Goal: Task Accomplishment & Management: Use online tool/utility

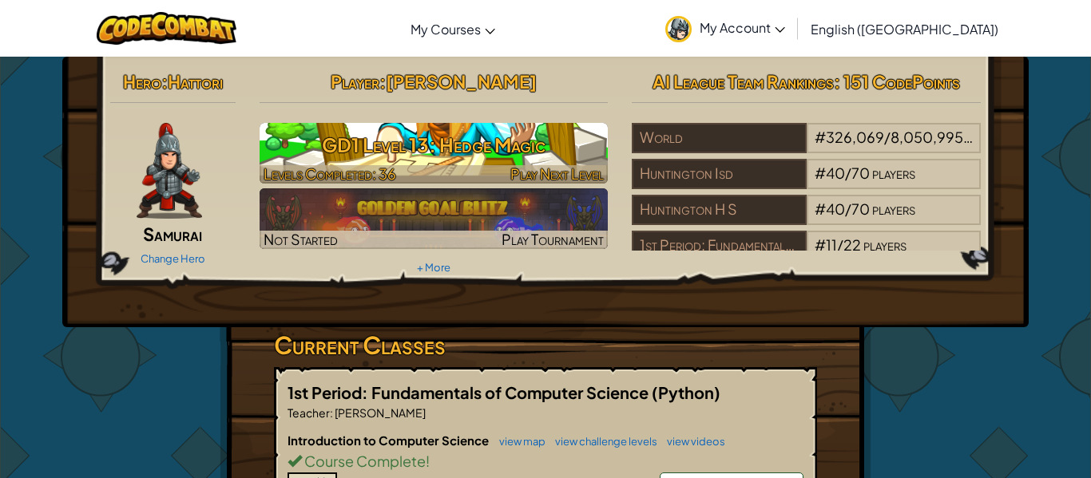
click at [383, 157] on h3 "GD1 Level 13: Hedge Magic" at bounding box center [434, 145] width 349 height 36
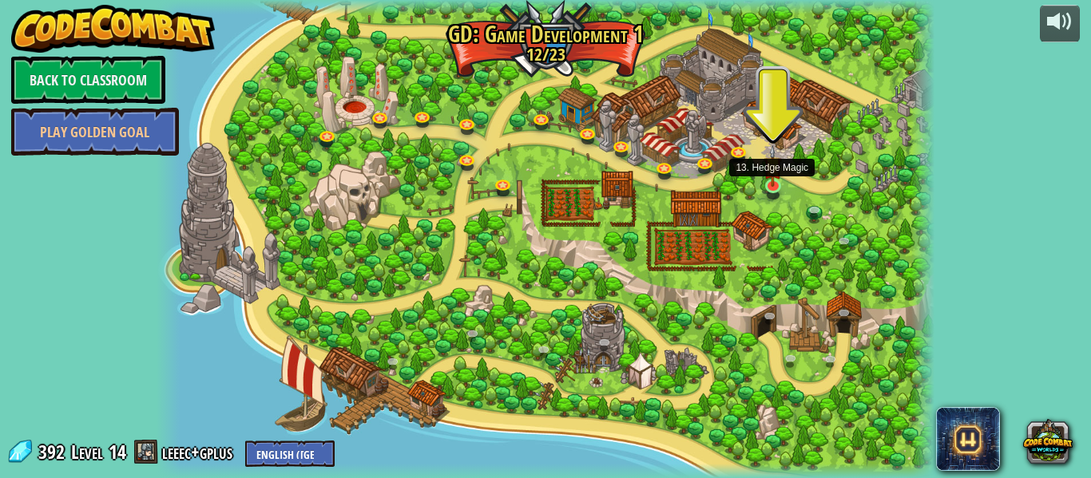
click at [775, 178] on img at bounding box center [773, 166] width 18 height 42
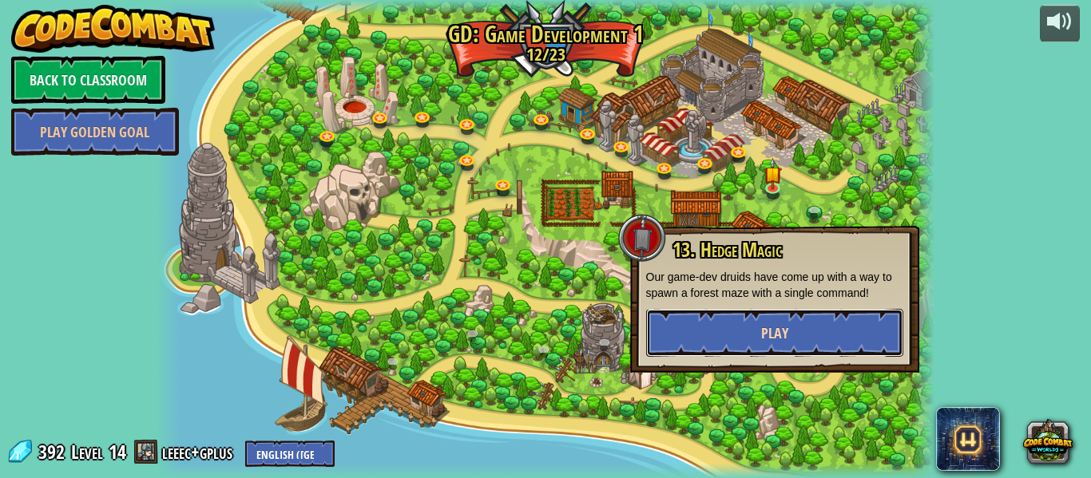
click at [782, 344] on button "Play" at bounding box center [774, 333] width 257 height 48
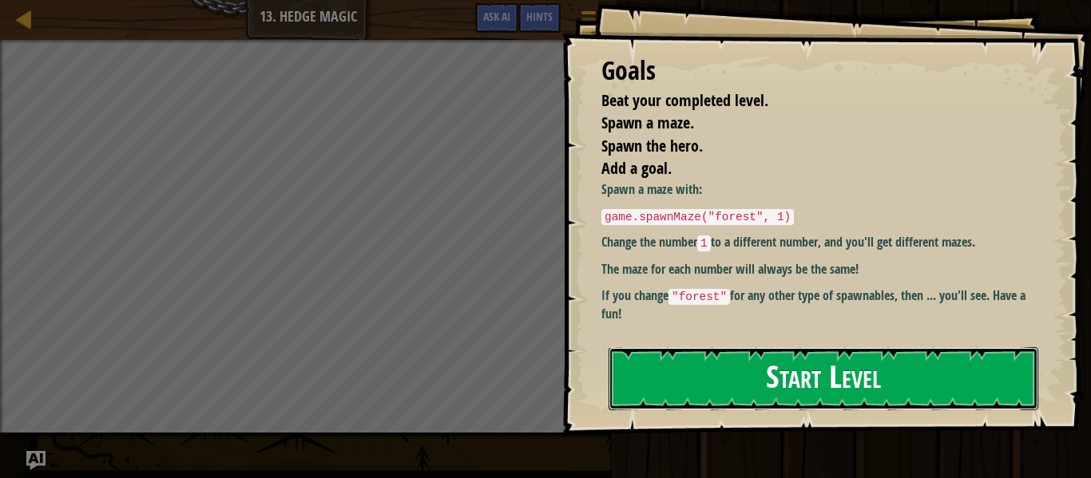
click at [803, 355] on button "Start Level" at bounding box center [824, 378] width 430 height 63
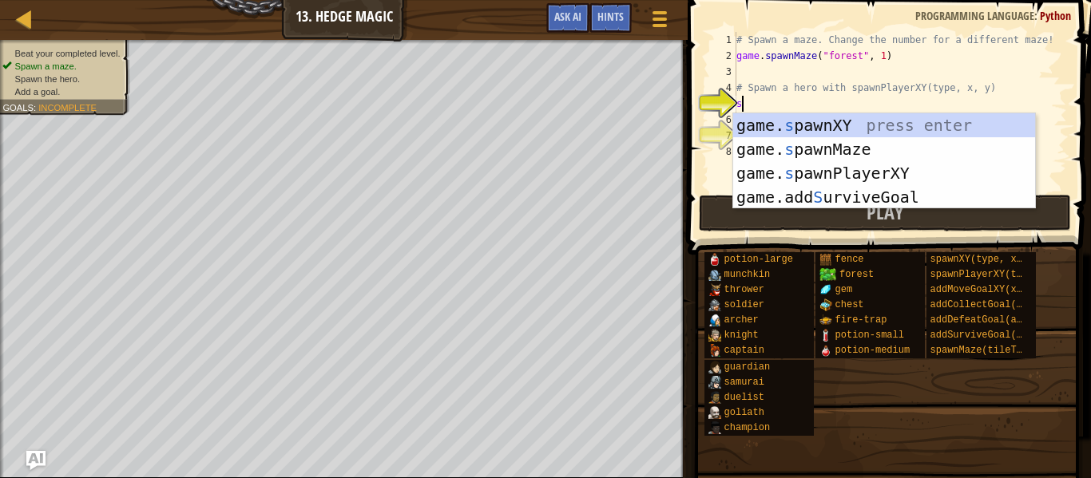
scroll to position [7, 0]
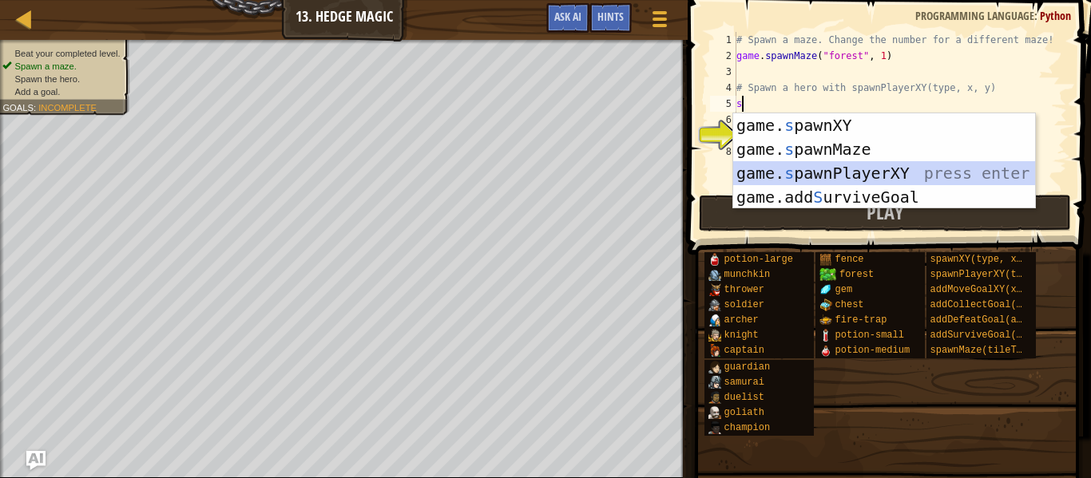
click at [839, 170] on div "game. s pawnXY press enter game. s pawnMaze press enter game. s pawnPlayerXY pr…" at bounding box center [884, 185] width 302 height 144
type textarea "player = game.spawnPlayerXY("captain", 36, 30)"
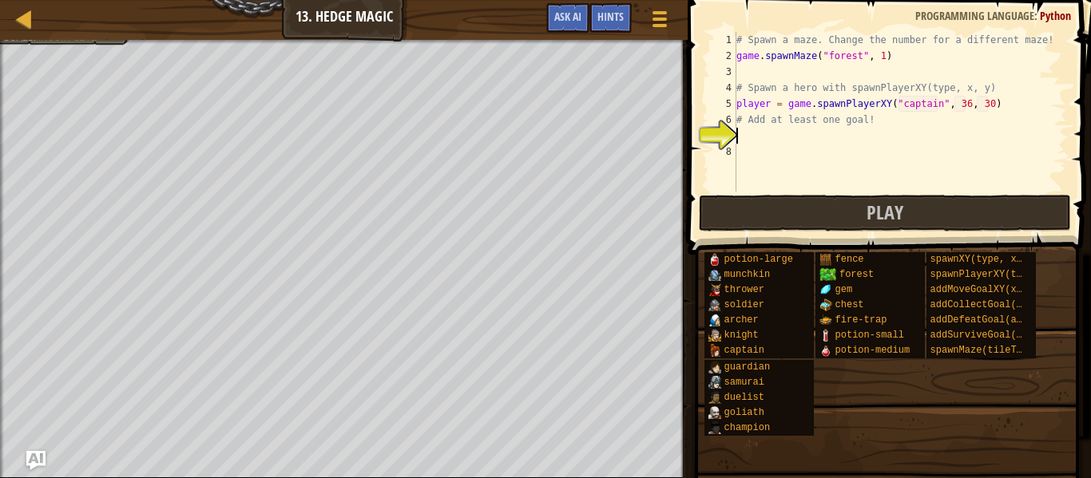
click at [764, 133] on div "# Spawn a maze. Change the number for a different maze! game . spawnMaze ( "for…" at bounding box center [900, 128] width 334 height 192
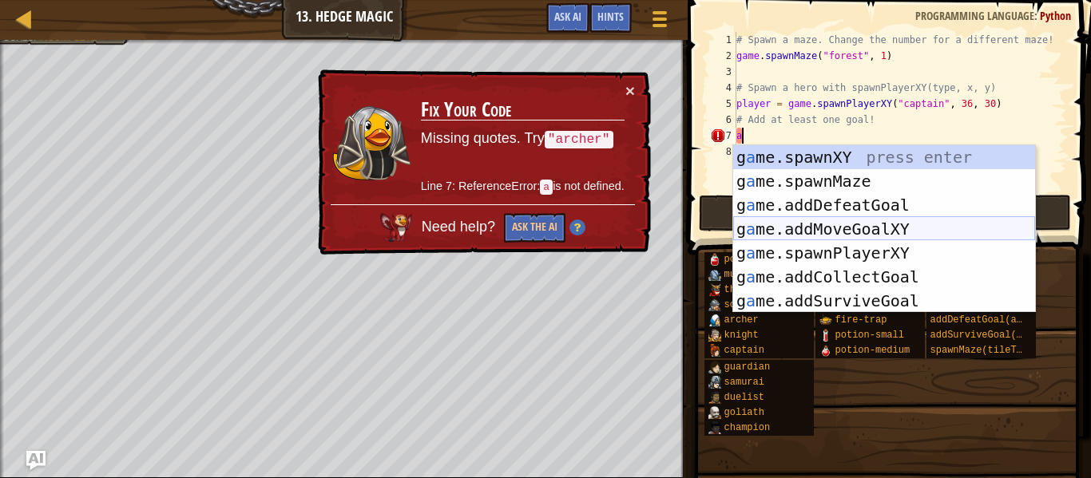
click at [901, 231] on div "g a me.spawnXY press enter g a me.spawnMaze press enter g a me.addDefeatGoal pr…" at bounding box center [884, 253] width 302 height 216
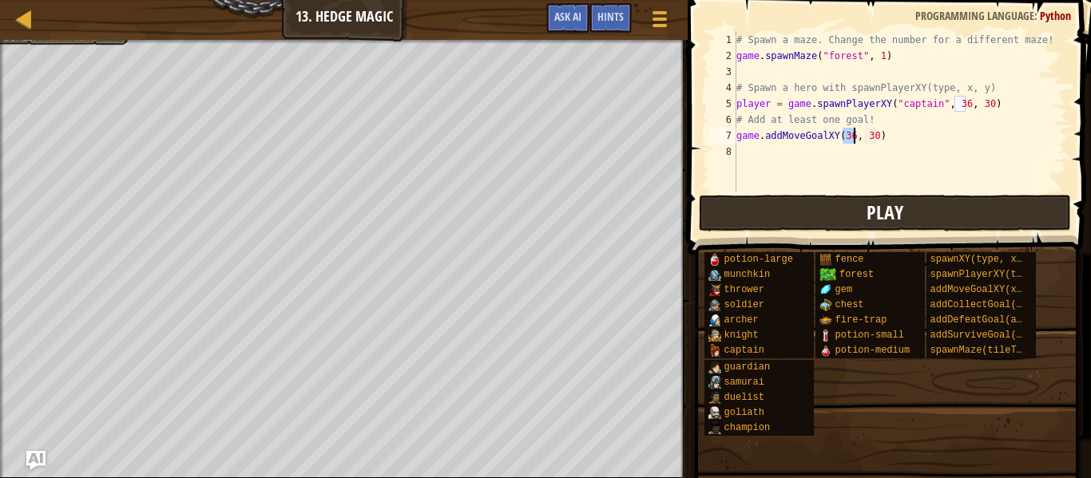
type textarea "game.addMoveGoalXY(36, 30)"
click at [892, 204] on span "Play" at bounding box center [885, 213] width 37 height 26
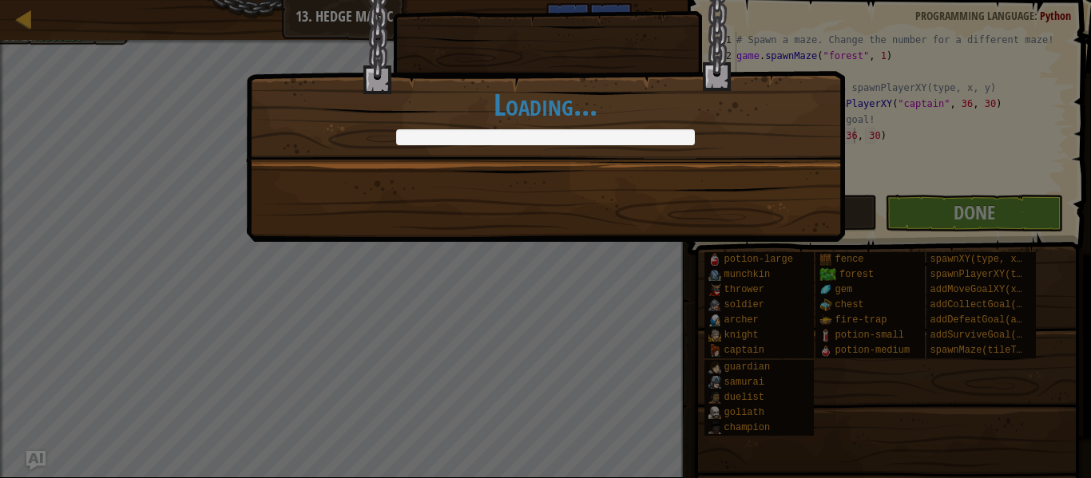
click at [952, 213] on div "Don't get lost amongst the [PERSON_NAME]! +0 +0 Continue Loading..." at bounding box center [545, 239] width 1091 height 478
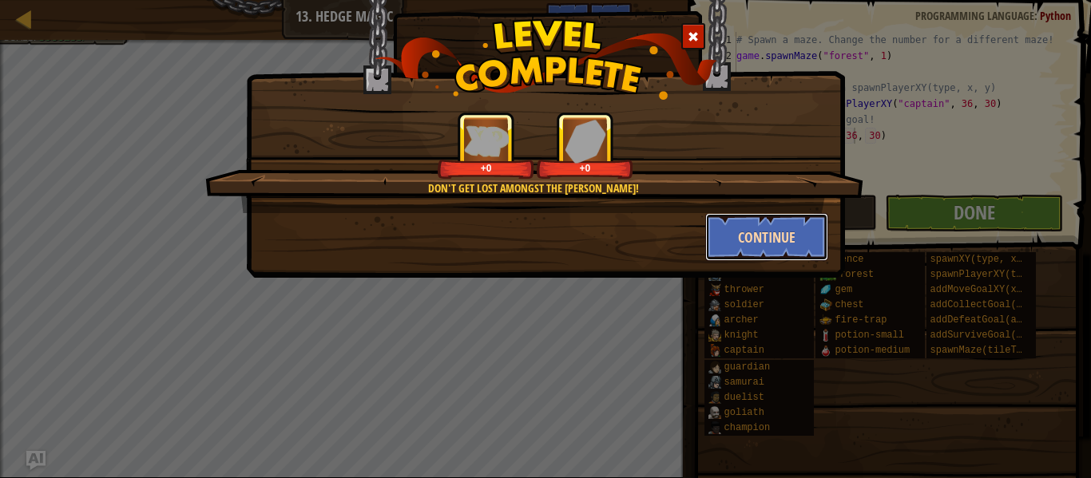
click at [794, 243] on button "Continue" at bounding box center [767, 237] width 124 height 48
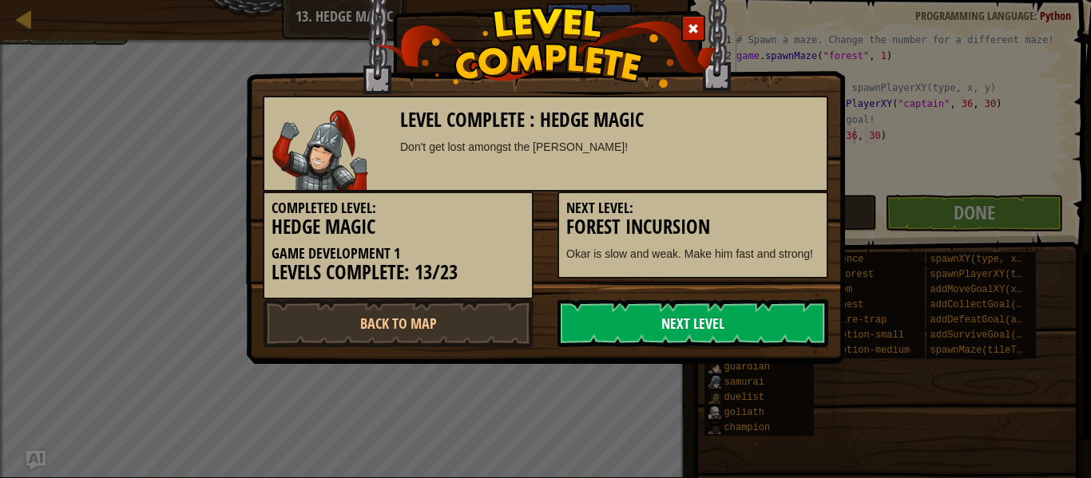
click at [760, 323] on link "Next Level" at bounding box center [692, 323] width 271 height 48
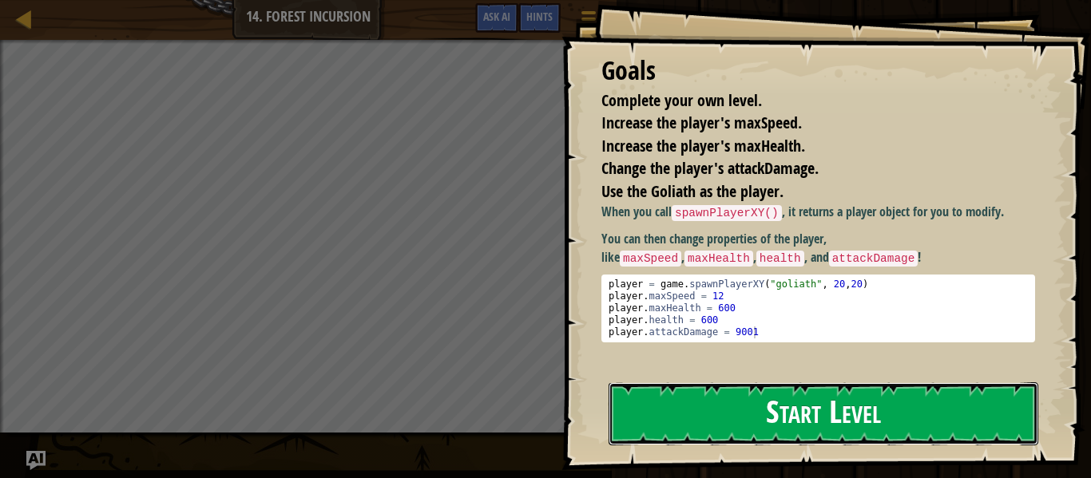
click at [890, 409] on button "Start Level" at bounding box center [824, 414] width 430 height 63
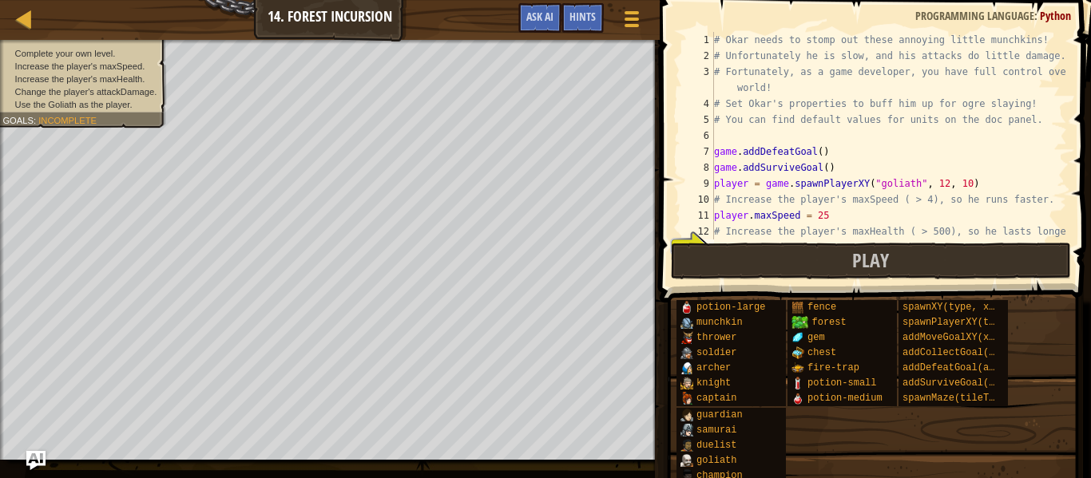
scroll to position [96, 0]
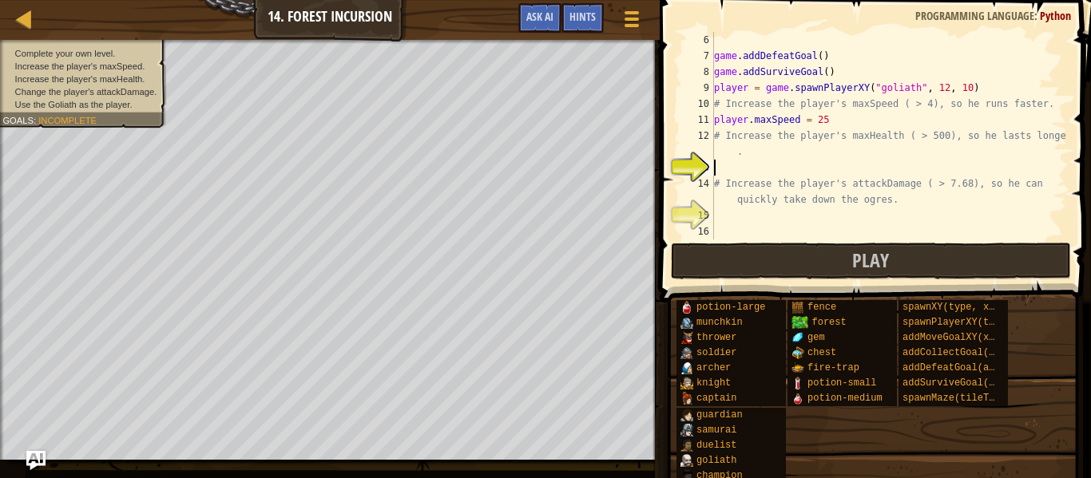
click at [829, 121] on div "game . addDefeatGoal ( ) game . addSurviveGoal ( ) player = game . spawnPlayerX…" at bounding box center [889, 152] width 356 height 240
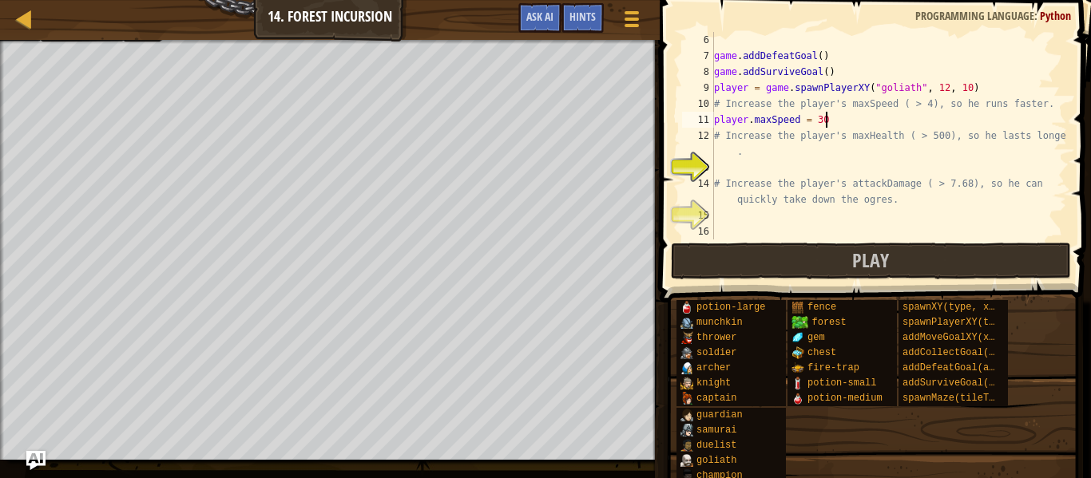
scroll to position [7, 15]
click at [795, 153] on div "game . addDefeatGoal ( ) game . addSurviveGoal ( ) player = game . spawnPlayerX…" at bounding box center [889, 152] width 356 height 240
type textarea "# Increase the player's maxHealth ( > 500), so he lasts longer"
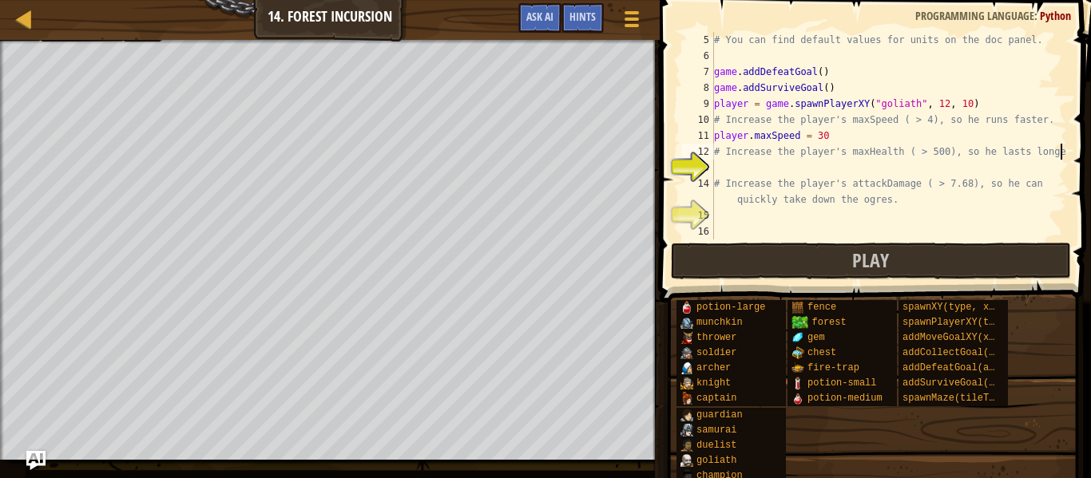
scroll to position [80, 0]
click at [740, 167] on div "# You can find default values for units on the doc panel. game . addDefeatGoal …" at bounding box center [889, 152] width 356 height 240
type textarea "p"
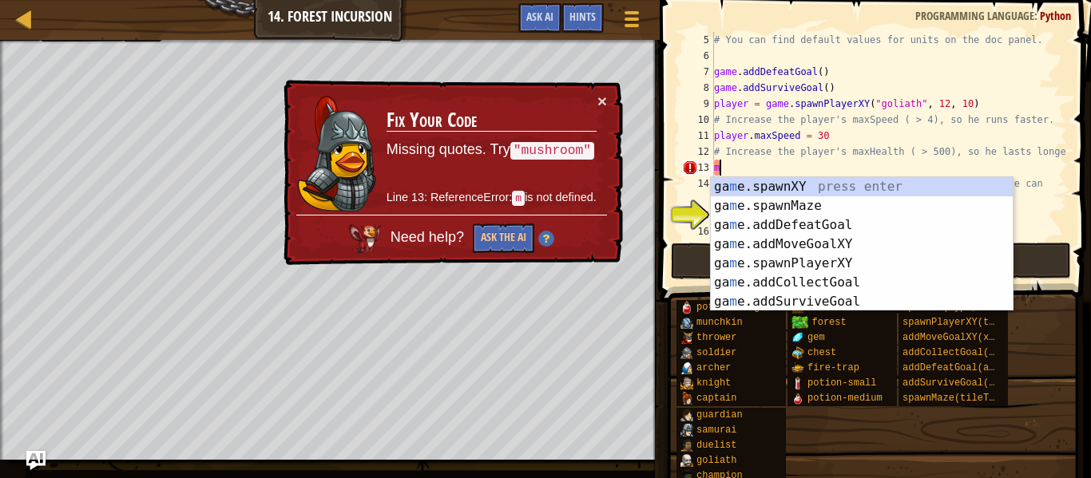
type textarea "m"
click at [832, 424] on div "potion-large munchkin thrower soldier [PERSON_NAME] [PERSON_NAME] captain guard…" at bounding box center [878, 391] width 404 height 185
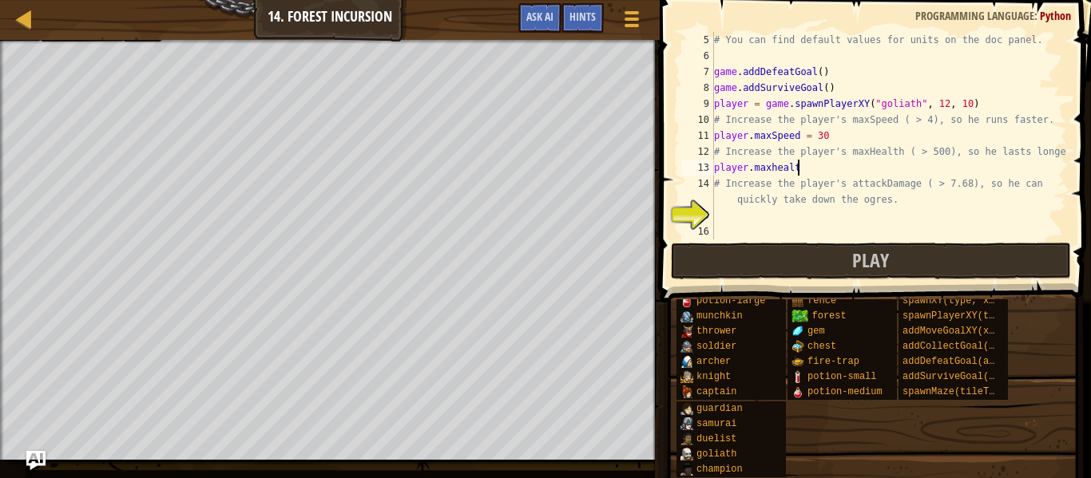
scroll to position [7, 12]
click at [775, 167] on div "# You can find default values for units on the doc panel. game . addDefeatGoal …" at bounding box center [889, 152] width 356 height 240
click at [818, 176] on div "# You can find default values for units on the doc panel. game . addDefeatGoal …" at bounding box center [889, 152] width 356 height 240
click at [810, 168] on div "# You can find default values for units on the doc panel. game . addDefeatGoal …" at bounding box center [889, 152] width 356 height 240
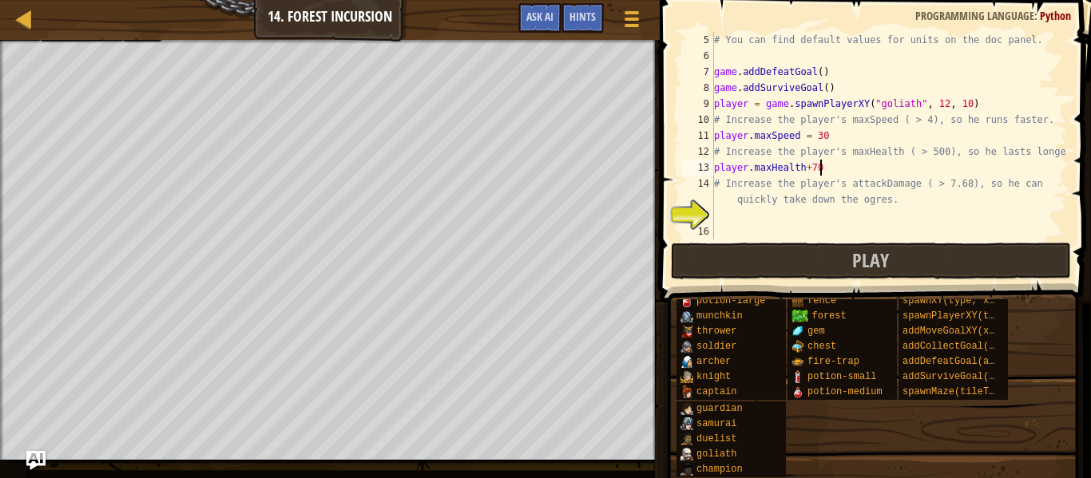
scroll to position [7, 15]
click at [809, 168] on div "# You can find default values for units on the doc panel. game . addDefeatGoal …" at bounding box center [889, 152] width 356 height 240
type textarea "player.maxHealth=700"
click at [843, 174] on div "# You can find default values for units on the doc panel. game . addDefeatGoal …" at bounding box center [889, 152] width 356 height 240
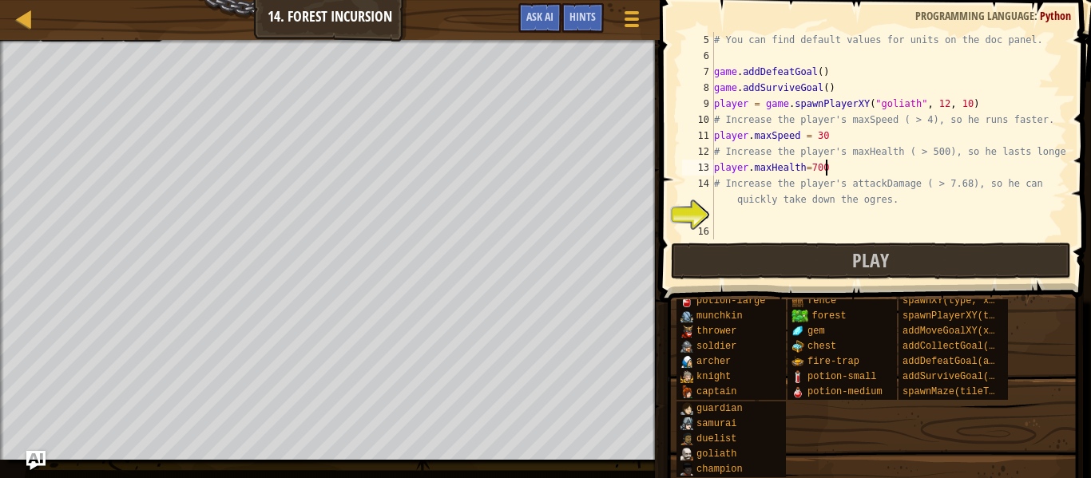
click at [843, 174] on div "# You can find default values for units on the doc panel. game . addDefeatGoal …" at bounding box center [889, 152] width 356 height 240
click at [736, 208] on div "# You can find default values for units on the doc panel. game . addDefeatGoal …" at bounding box center [889, 152] width 356 height 240
click at [737, 209] on div "# You can find default values for units on the doc panel. game . addDefeatGoal …" at bounding box center [889, 152] width 356 height 240
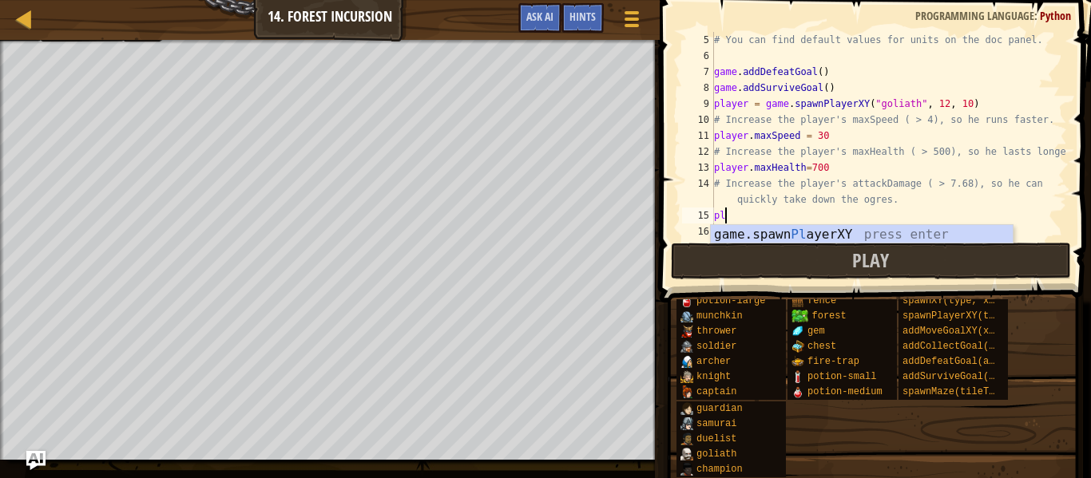
scroll to position [7, 2]
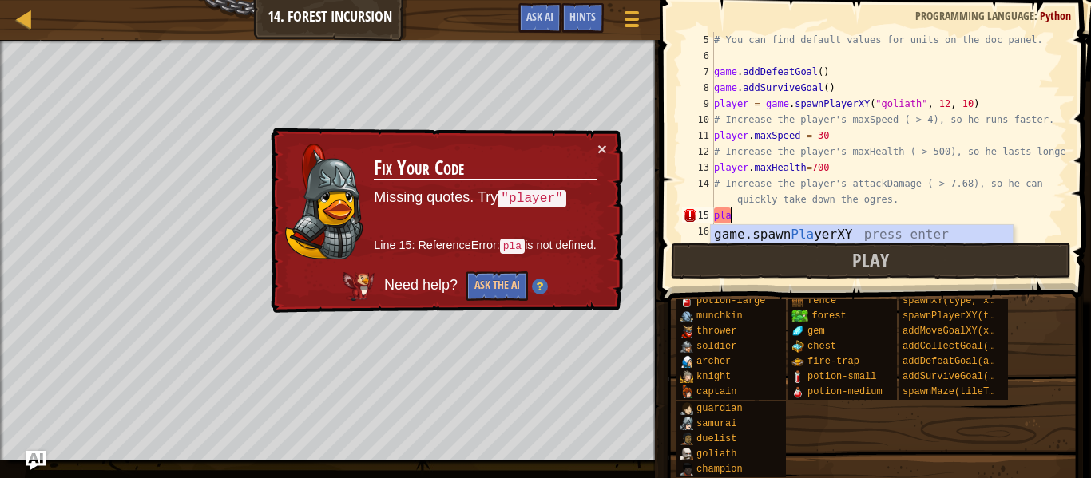
type textarea "p"
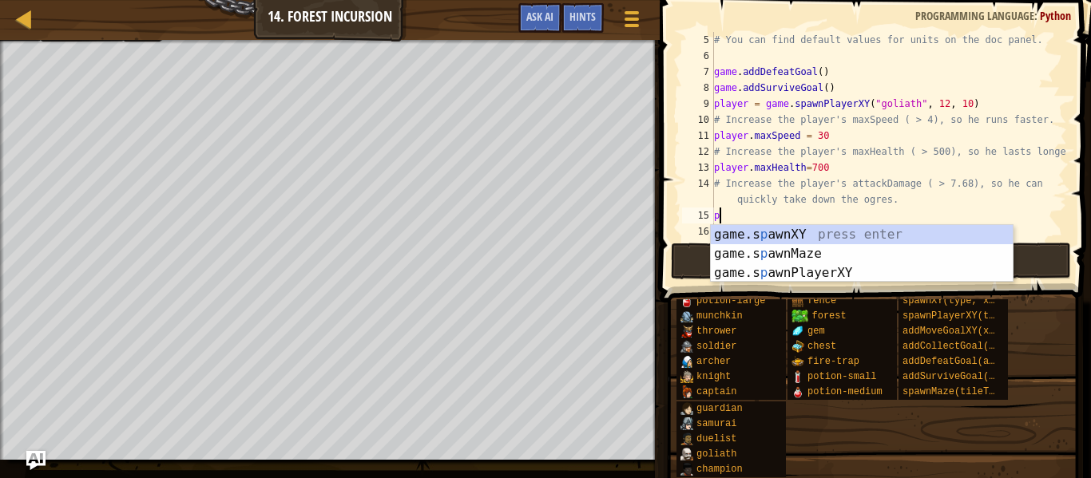
scroll to position [7, 0]
type textarea "# Increase the player's attackDamage ( > 7.68), so he can quickly take down the…"
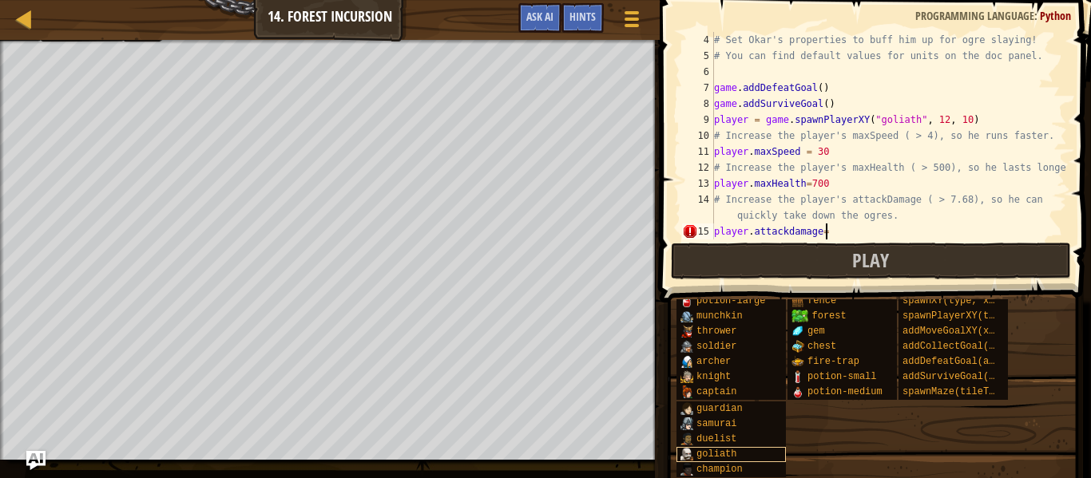
scroll to position [7, 16]
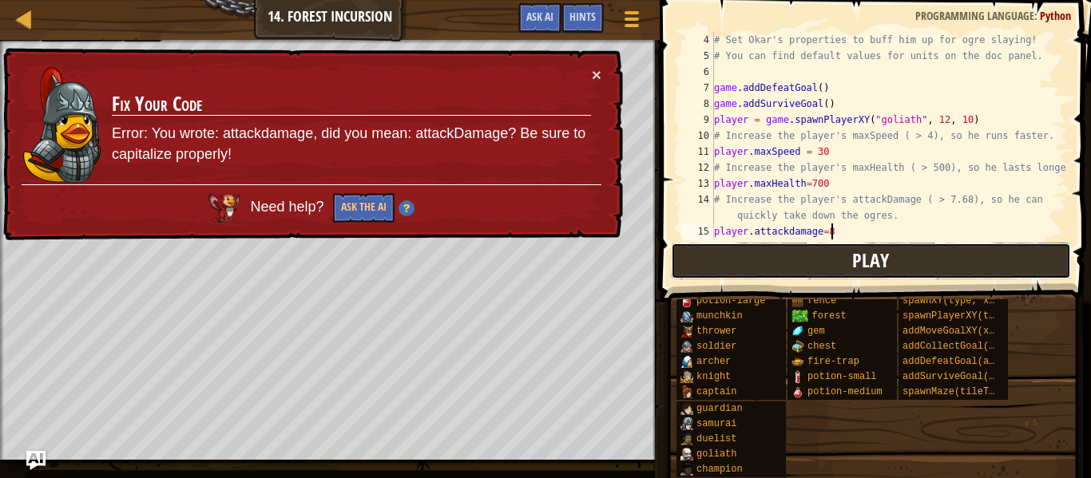
click at [796, 278] on button "Play" at bounding box center [871, 261] width 400 height 37
click at [885, 204] on div "# Set Okar's properties to buff him up for ogre slaying! # You can find default…" at bounding box center [889, 152] width 356 height 240
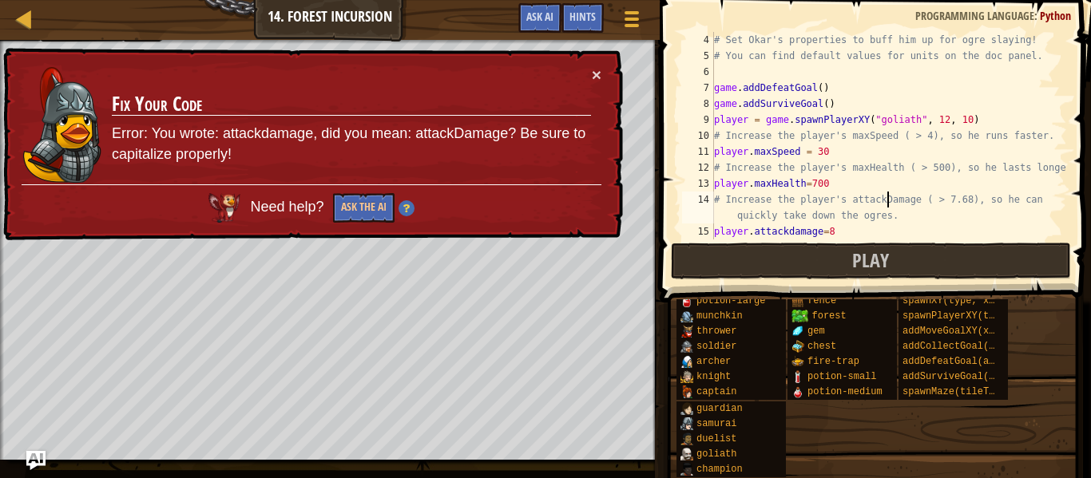
click at [879, 200] on div "# Set Okar's properties to buff him up for ogre slaying! # You can find default…" at bounding box center [889, 152] width 356 height 240
click at [791, 233] on div "# Set Okar's properties to buff him up for ogre slaying! # You can find default…" at bounding box center [889, 152] width 356 height 240
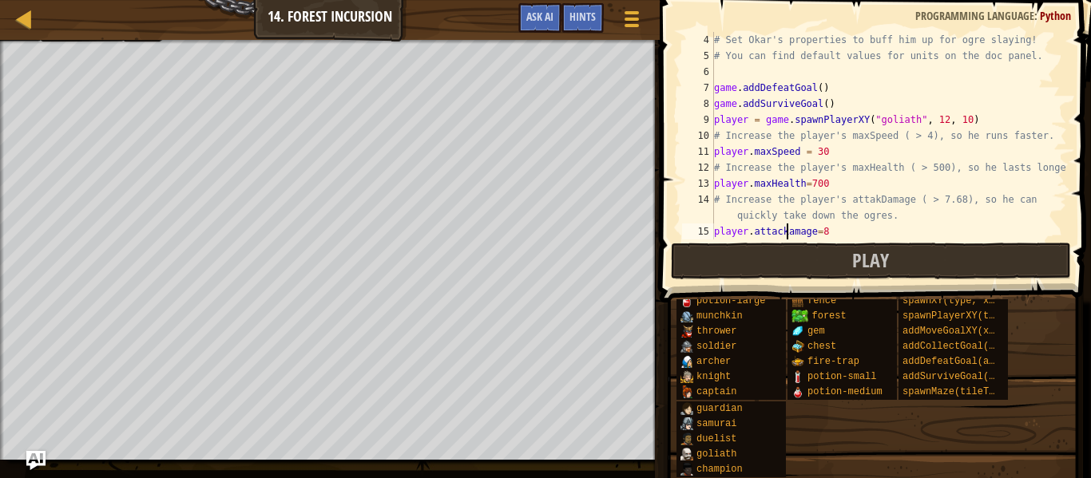
type textarea "player.attackDamage=8"
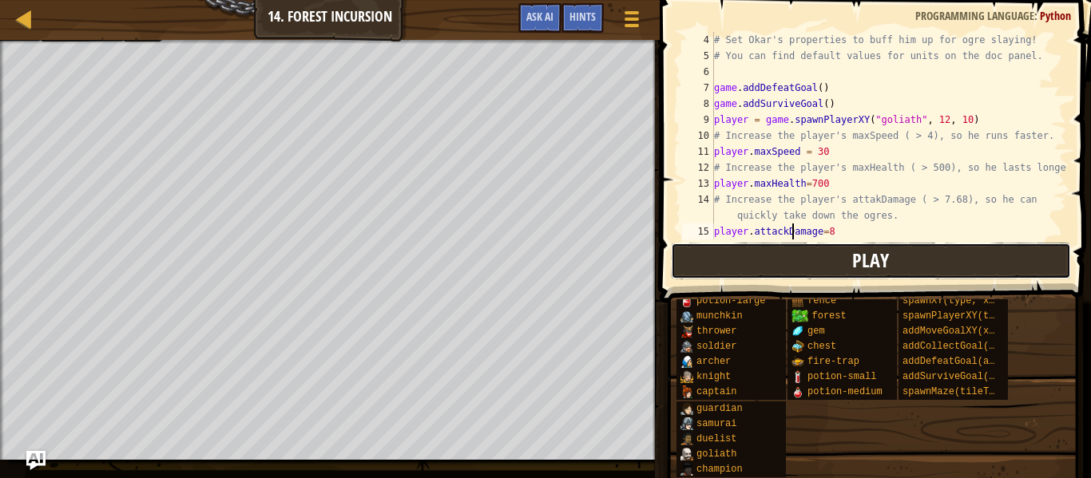
click at [851, 272] on button "Play" at bounding box center [871, 261] width 400 height 37
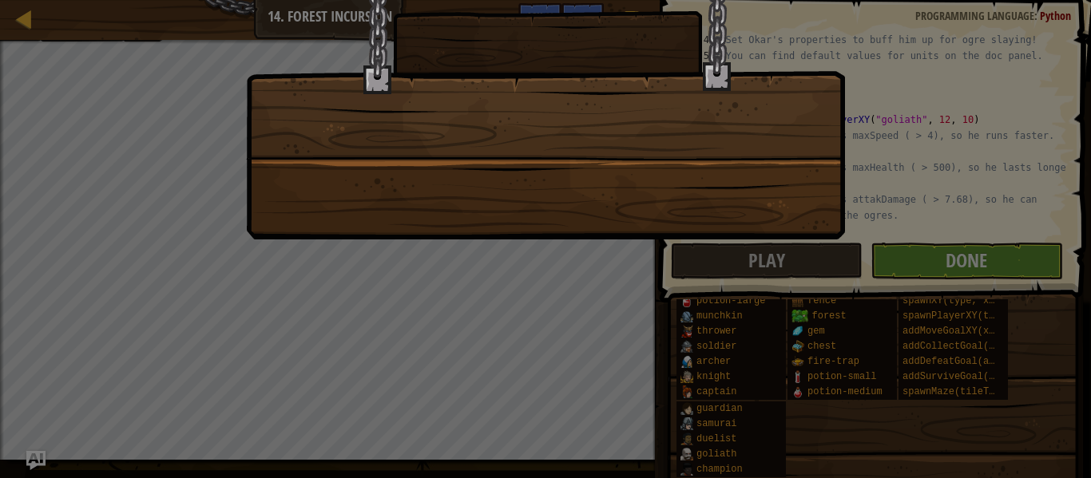
click at [915, 261] on div at bounding box center [545, 239] width 1091 height 478
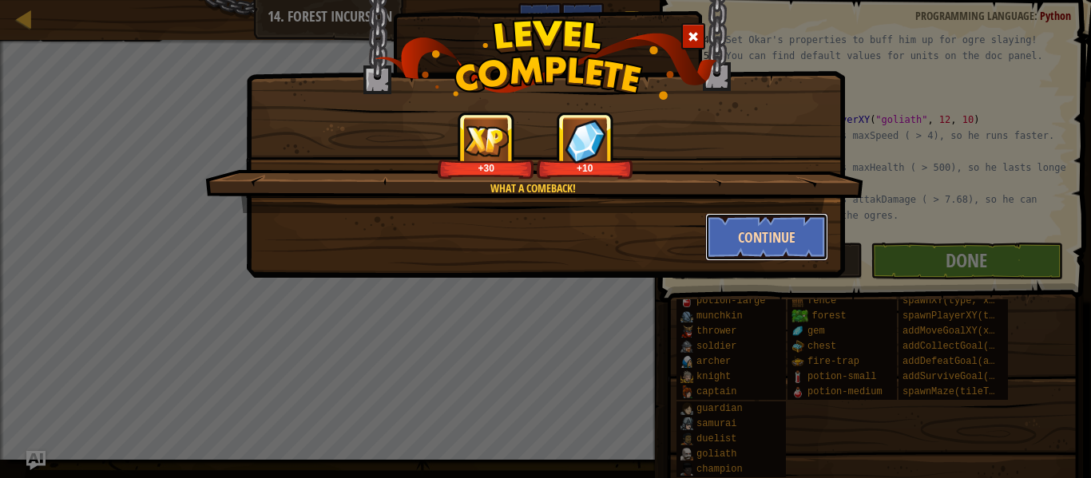
click at [749, 242] on button "Continue" at bounding box center [767, 237] width 124 height 48
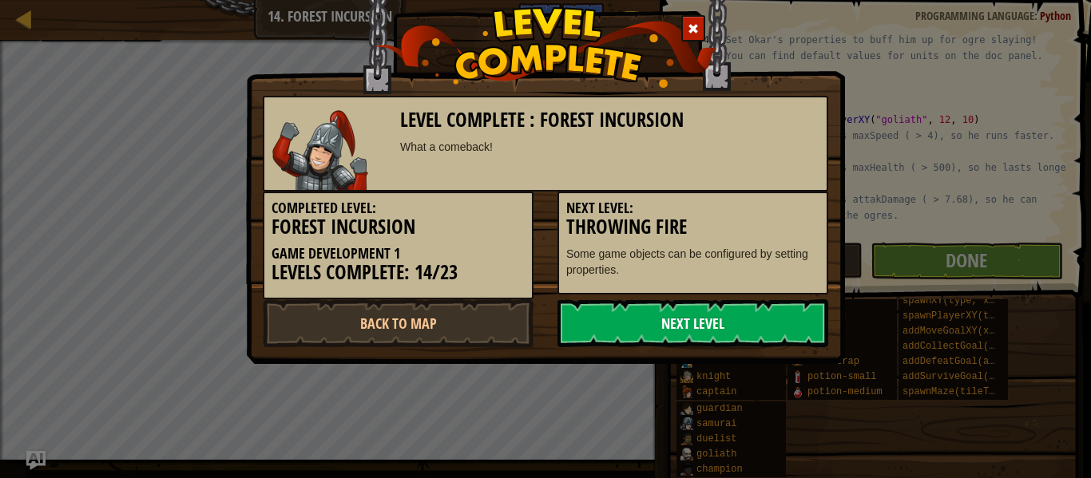
click at [722, 303] on link "Next Level" at bounding box center [692, 323] width 271 height 48
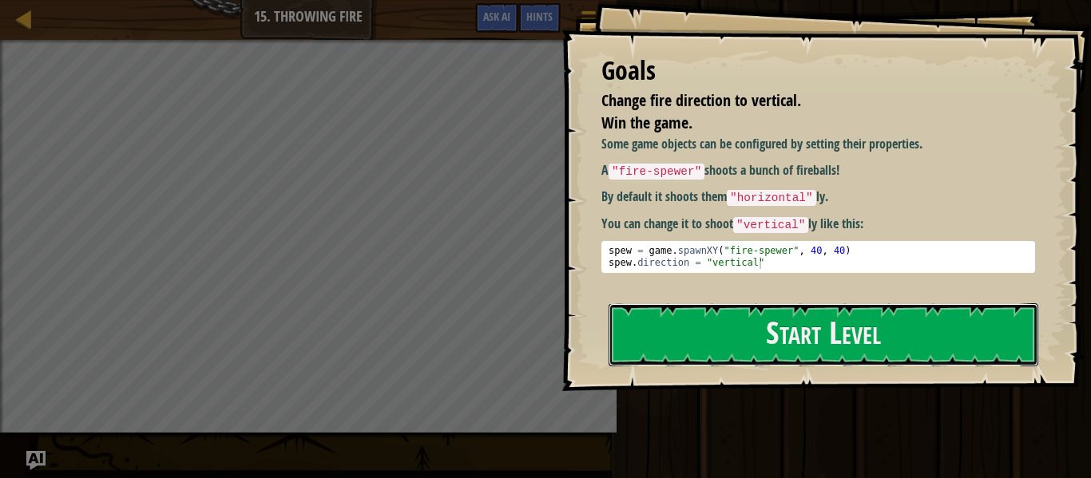
click at [722, 303] on button "Start Level" at bounding box center [824, 334] width 430 height 63
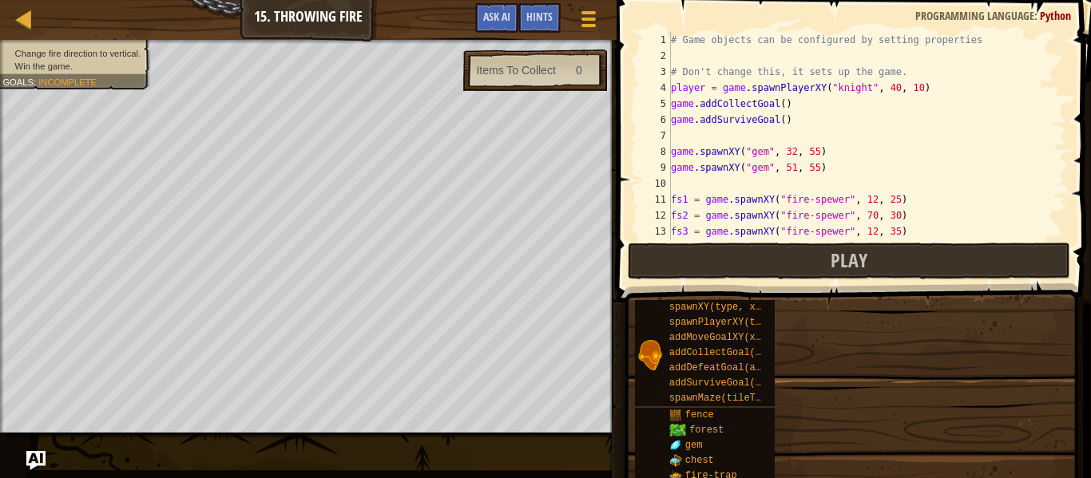
type textarea "fs1.direction = "horizontal" # ∆ Change the direction."
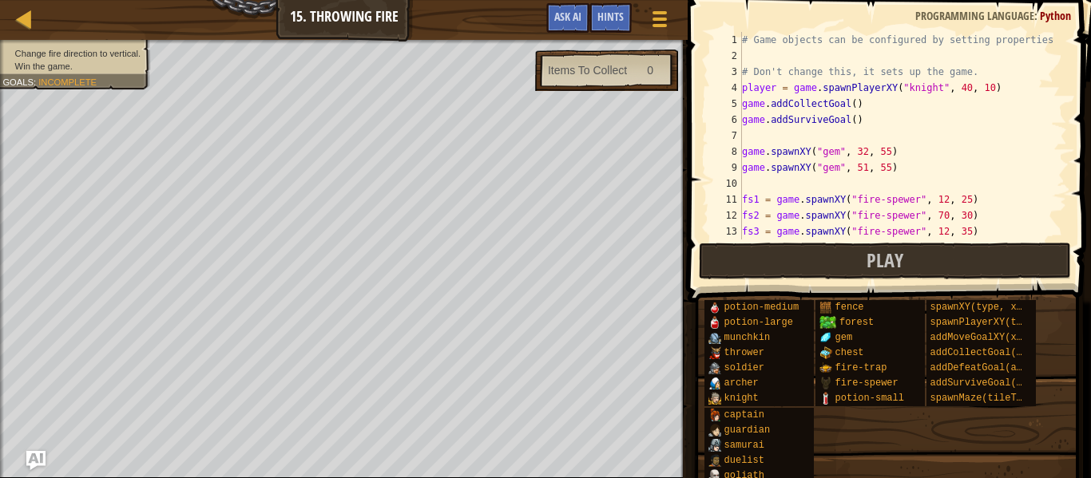
scroll to position [152, 0]
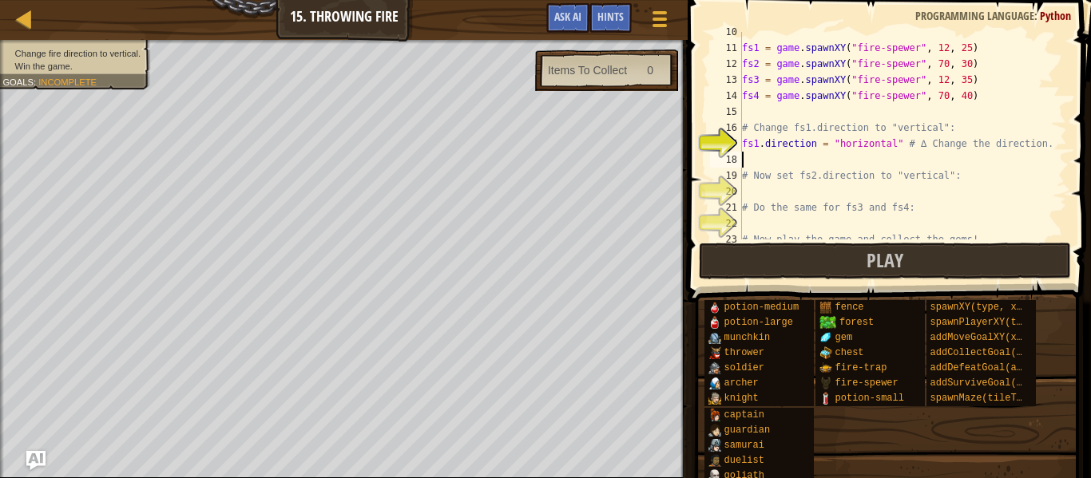
click at [762, 152] on div "fs1 = game . spawnXY ( "fire-spewer" , 12 , 25 ) fs2 = game . spawnXY ( "fire-s…" at bounding box center [903, 144] width 328 height 240
click at [765, 152] on div "fs1 = game . spawnXY ( "fire-spewer" , 12 , 25 ) fs2 = game . spawnXY ( "fire-s…" at bounding box center [903, 144] width 328 height 240
click at [892, 143] on div "fs1 = game . spawnXY ( "fire-spewer" , 12 , 25 ) fs2 = game . spawnXY ( "fire-s…" at bounding box center [903, 144] width 328 height 240
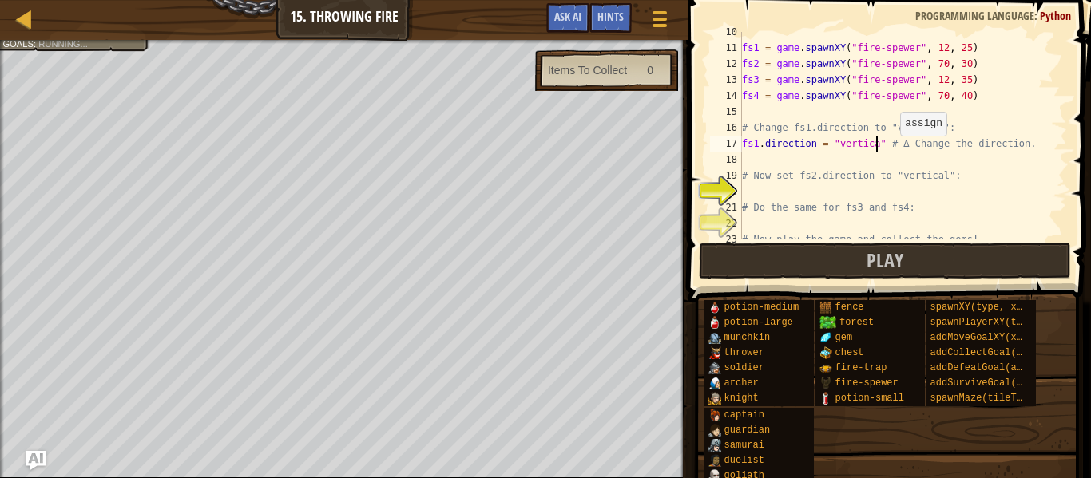
scroll to position [7, 21]
type textarea "fs1.direction = "vertical" # ∆ Change the direction."
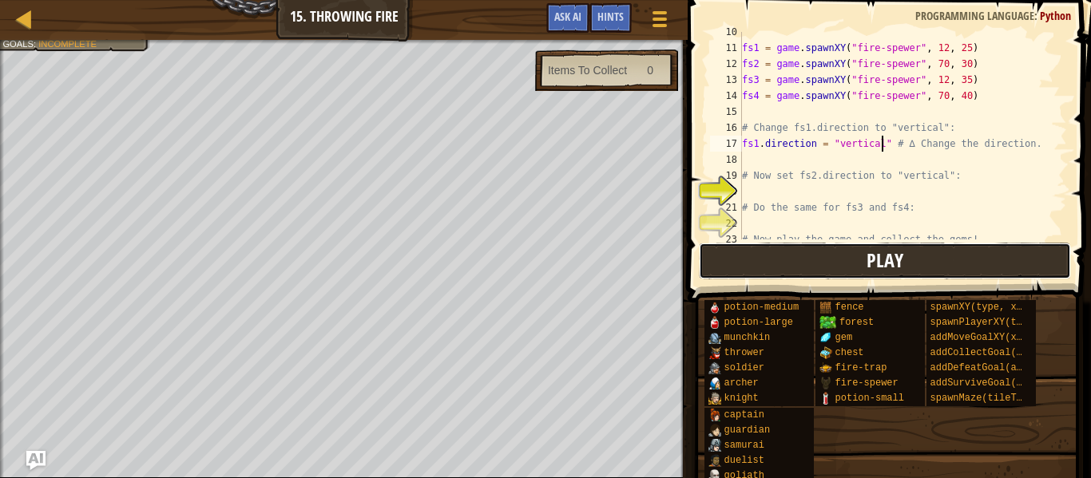
click at [953, 252] on button "Play" at bounding box center [885, 261] width 372 height 37
click at [743, 266] on button "Play" at bounding box center [885, 261] width 372 height 37
click at [789, 248] on button "Play" at bounding box center [885, 261] width 372 height 37
click at [831, 249] on button "Play" at bounding box center [885, 261] width 372 height 37
click at [757, 274] on button "Play" at bounding box center [885, 261] width 372 height 37
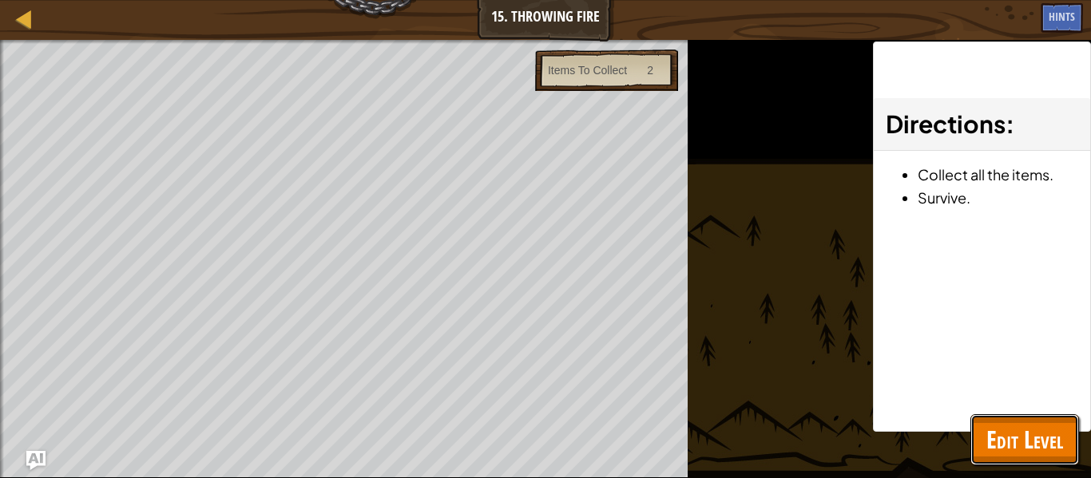
click at [1029, 424] on span "Edit Level" at bounding box center [1024, 439] width 77 height 33
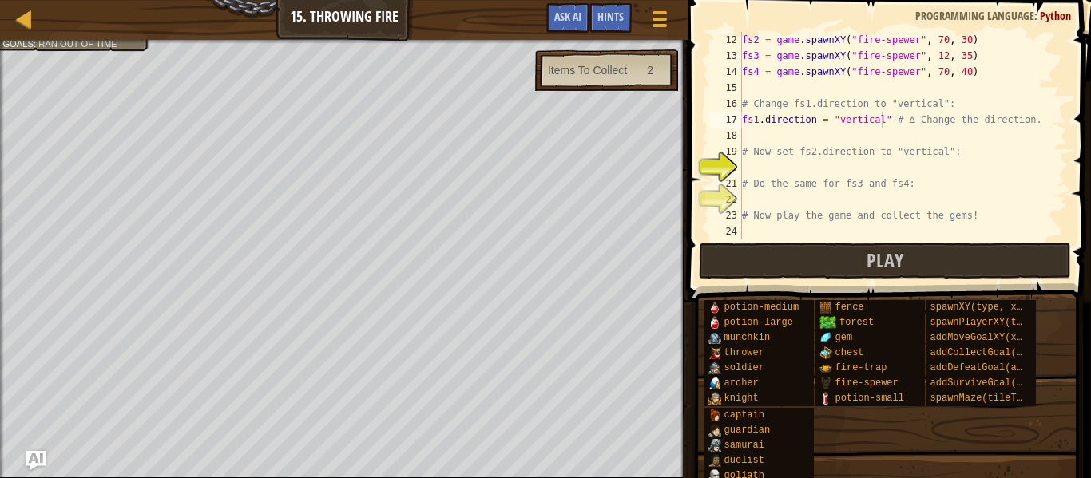
scroll to position [176, 0]
drag, startPoint x: 887, startPoint y: 121, endPoint x: 740, endPoint y: 115, distance: 147.1
click at [740, 115] on div "fs1.direction = "vertical" # ∆ Change the direction. 12 13 14 15 16 17 18 19 20…" at bounding box center [887, 136] width 360 height 208
click at [793, 169] on div "fs2 = game . spawnXY ( "fire-spewer" , 70 , 30 ) fs3 = game . spawnXY ( "fire-s…" at bounding box center [903, 152] width 328 height 240
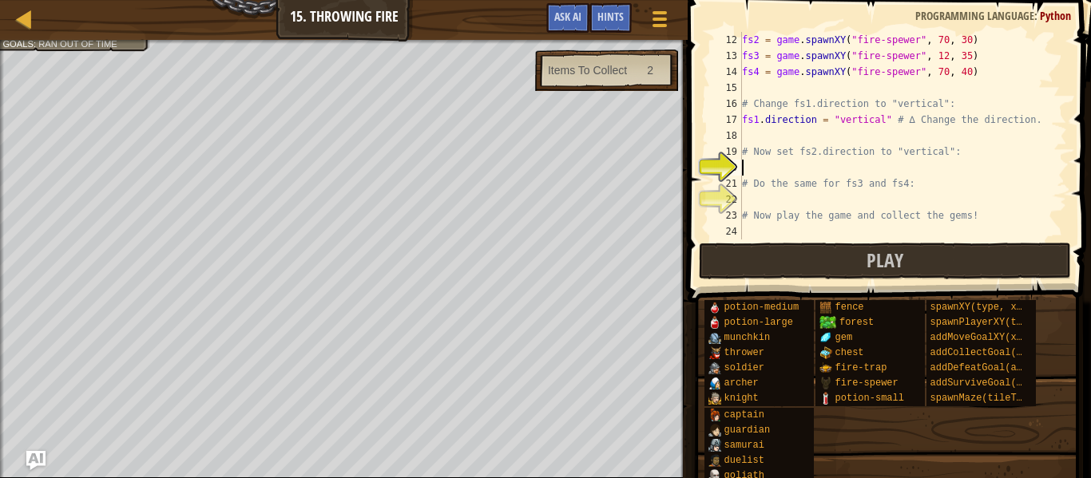
paste textarea "fs1.direction = "vertical""
type textarea "fs1.direction = "vertical""
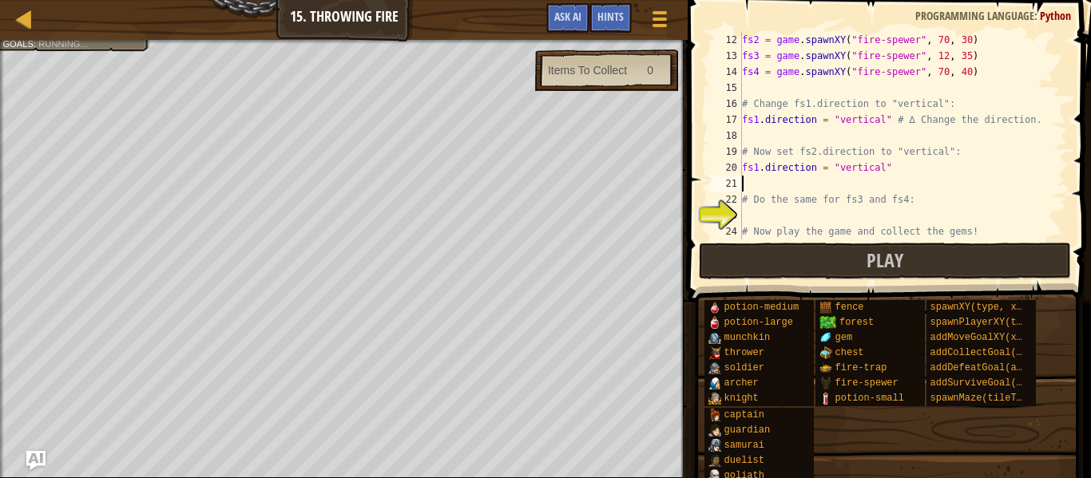
paste textarea "fs1.direction = "vertical""
click at [759, 184] on div "fs2 = game . spawnXY ( "fire-spewer" , 70 , 30 ) fs3 = game . spawnXY ( "fire-s…" at bounding box center [903, 152] width 328 height 240
click at [755, 169] on div "fs2 = game . spawnXY ( "fire-spewer" , 70 , 30 ) fs3 = game . spawnXY ( "fire-s…" at bounding box center [903, 152] width 328 height 240
click at [759, 171] on div "fs2 = game . spawnXY ( "fire-spewer" , 70 , 30 ) fs3 = game . spawnXY ( "fire-s…" at bounding box center [903, 152] width 328 height 240
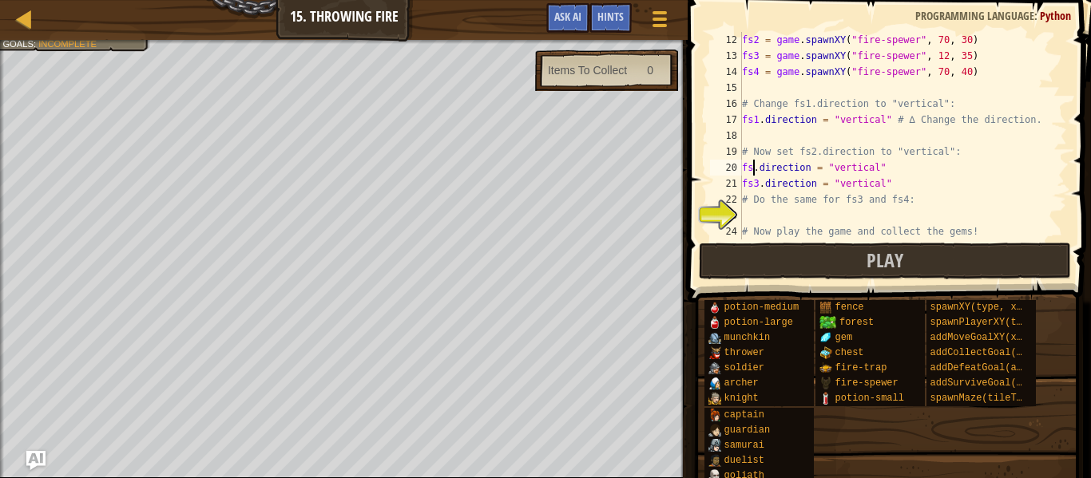
type textarea "fs2.direction = "vertical""
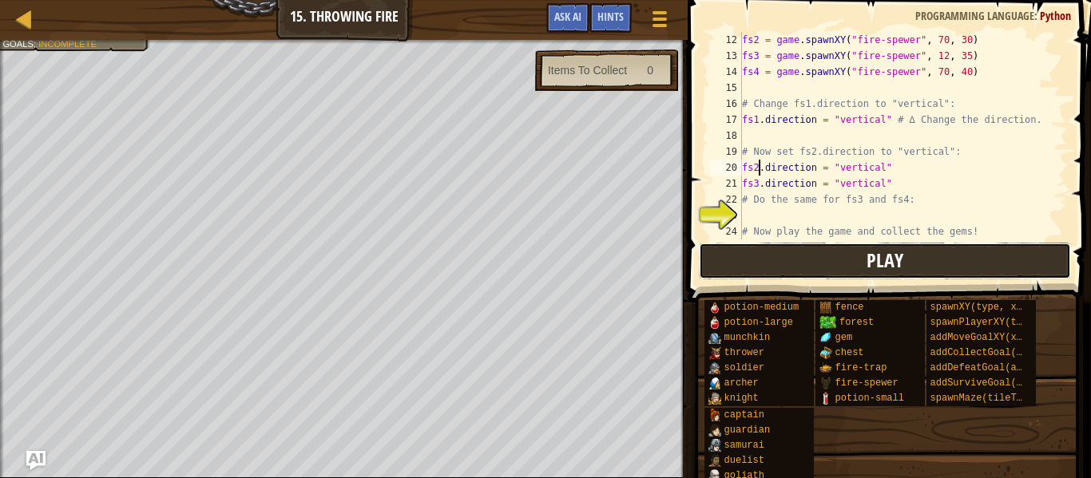
click at [858, 268] on button "Play" at bounding box center [885, 261] width 372 height 37
click at [738, 250] on button "Play" at bounding box center [885, 261] width 372 height 37
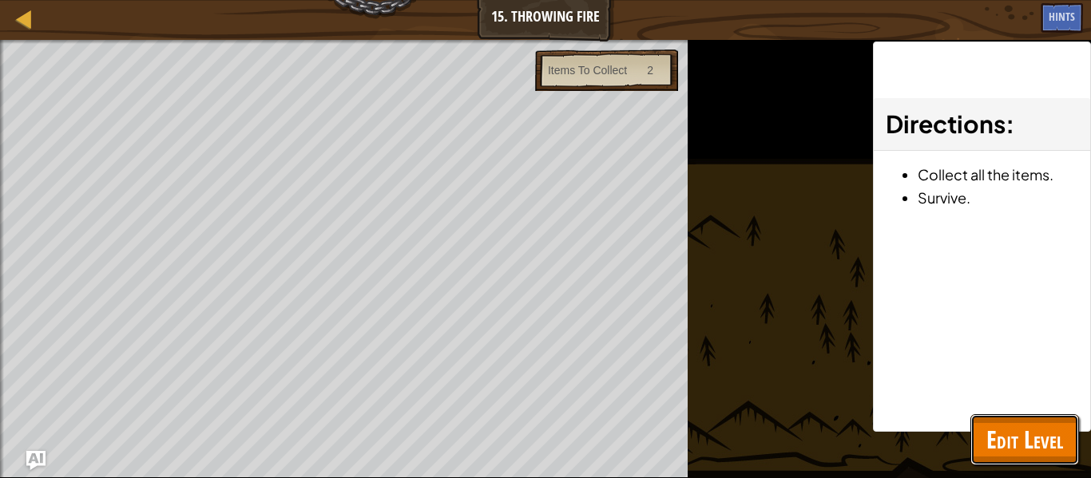
click at [1026, 421] on button "Edit Level" at bounding box center [1024, 440] width 109 height 51
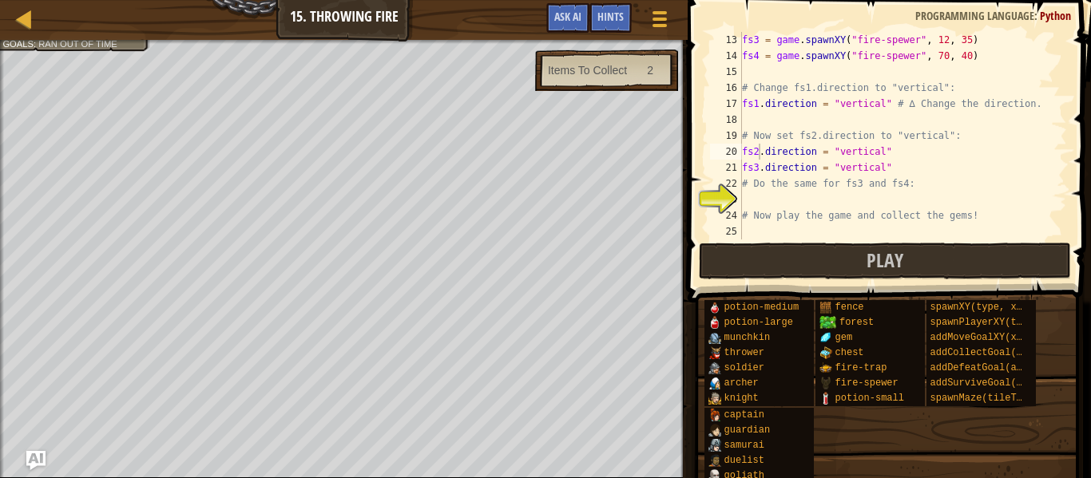
scroll to position [7, 0]
click at [808, 195] on div "fs3 = game . spawnXY ( "fire-spewer" , 12 , 35 ) fs4 = game . spawnXY ( "fire-s…" at bounding box center [903, 152] width 328 height 240
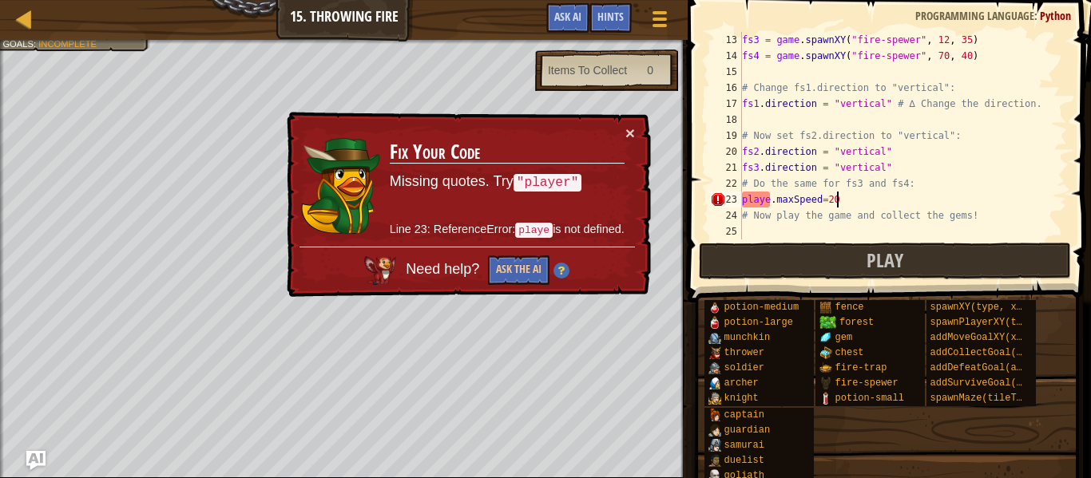
click at [768, 198] on div "fs3 = game . spawnXY ( "fire-spewer" , 12 , 35 ) fs4 = game . spawnXY ( "fire-s…" at bounding box center [903, 152] width 328 height 240
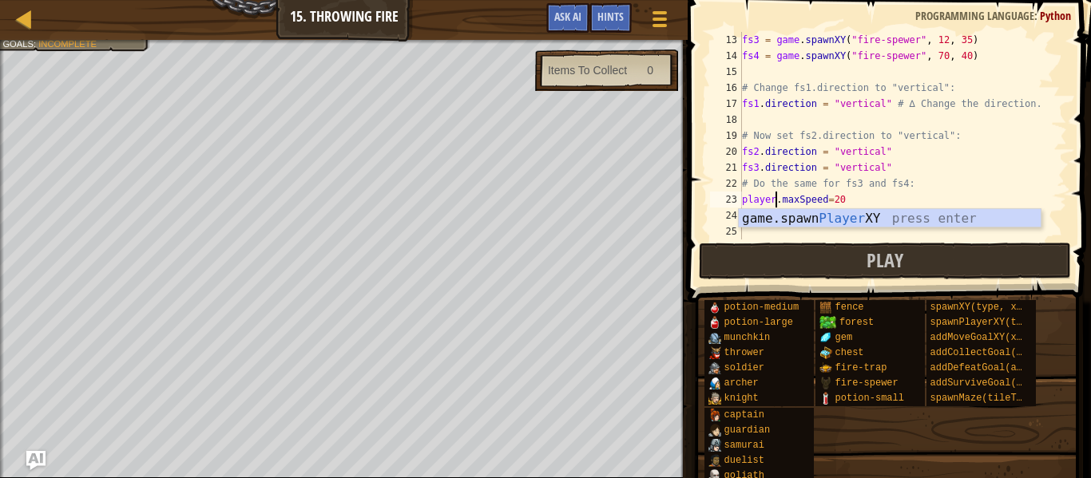
scroll to position [7, 6]
click at [791, 257] on button "Play" at bounding box center [885, 261] width 372 height 37
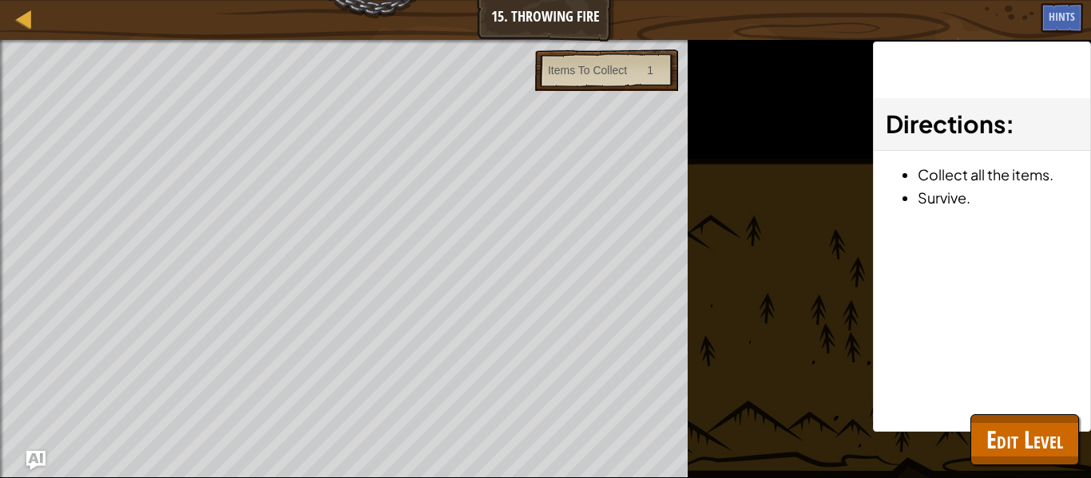
click at [358, 6] on div "Map Game Development 1 15. Throwing Fire Game Menu Done Hints Ask AI" at bounding box center [545, 20] width 1091 height 40
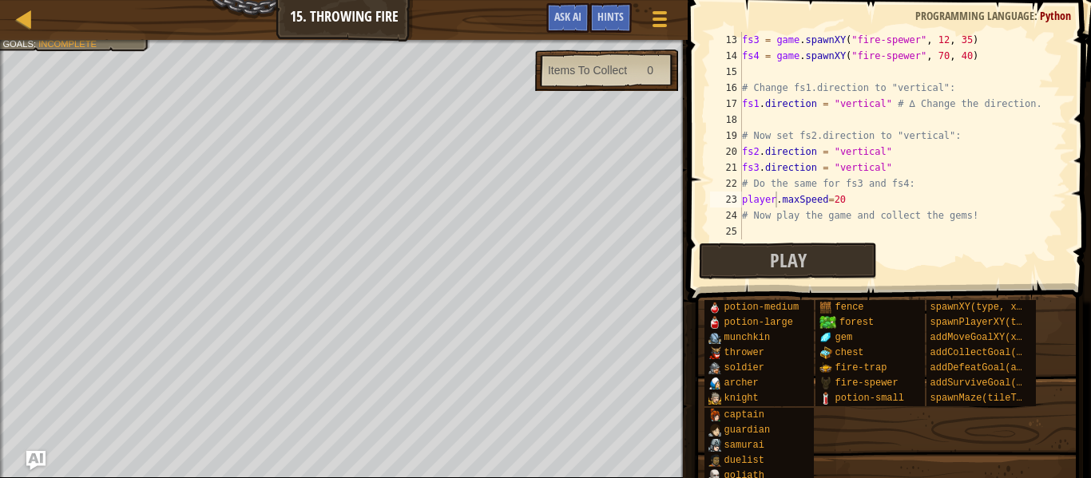
scroll to position [192, 0]
click at [759, 168] on div "fs3 = game . spawnXY ( "fire-spewer" , 12 , 35 ) fs4 = game . spawnXY ( "fire-s…" at bounding box center [903, 152] width 328 height 240
click at [755, 167] on div "fs3 = game . spawnXY ( "fire-spewer" , 12 , 35 ) fs4 = game . spawnXY ( "fire-s…" at bounding box center [903, 152] width 328 height 240
click at [760, 173] on div "fs3 = game . spawnXY ( "fire-spewer" , 12 , 35 ) fs4 = game . spawnXY ( "fire-s…" at bounding box center [903, 152] width 328 height 240
drag, startPoint x: 894, startPoint y: 164, endPoint x: 700, endPoint y: 165, distance: 194.9
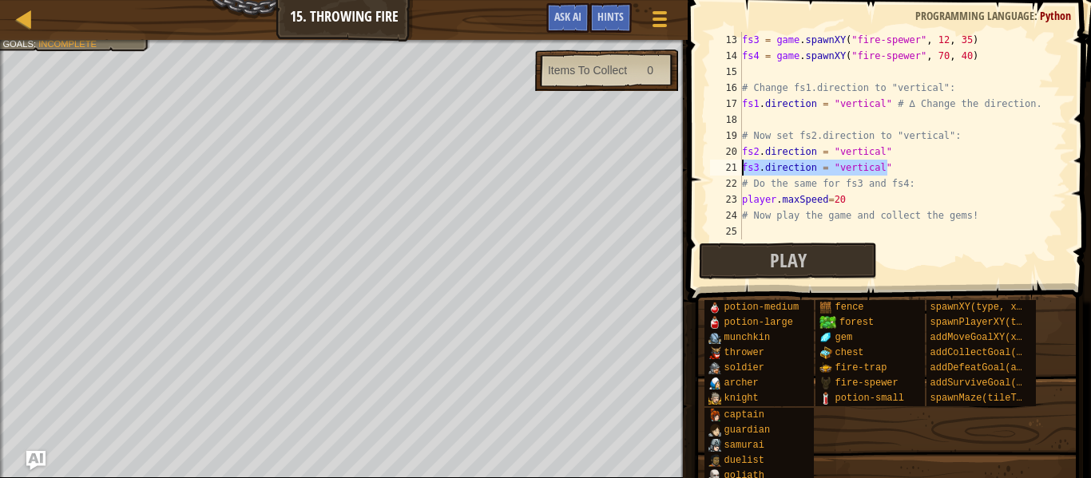
click at [700, 165] on div "fs3.direction = "vertical" 13 14 15 16 17 18 19 20 21 22 23 24 25 fs3 = game . …" at bounding box center [887, 183] width 408 height 350
click at [883, 202] on div "fs3 = game . spawnXY ( "fire-spewer" , 12 , 35 ) fs4 = game . spawnXY ( "fire-s…" at bounding box center [903, 152] width 328 height 240
type textarea "player.maxSpeed=20"
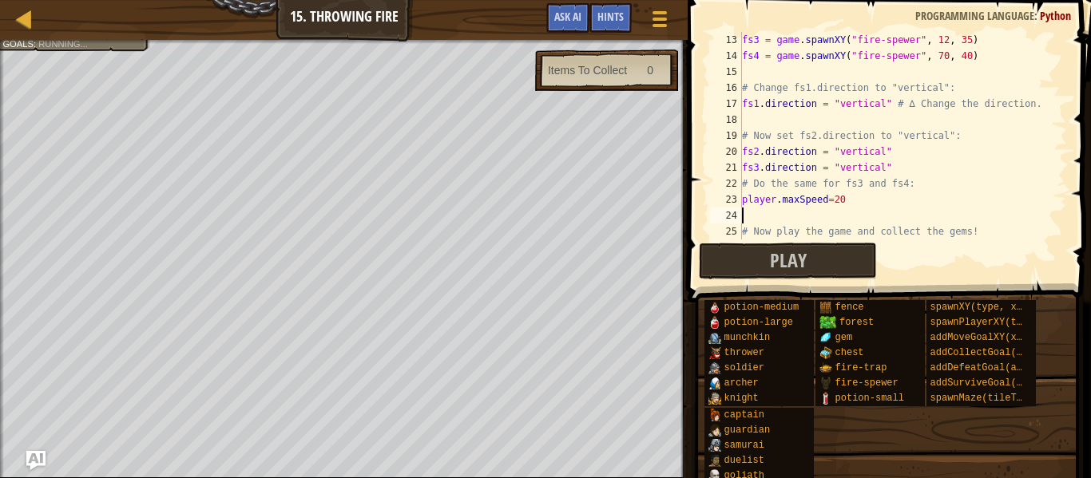
scroll to position [7, 0]
paste textarea "fs3.direction = "vertical""
type textarea "fs3.direction = "vertical""
paste textarea "fs3.direction = "vertical""
click at [756, 232] on div "fs3 = game . spawnXY ( "fire-spewer" , 12 , 35 ) fs4 = game . spawnXY ( "fire-s…" at bounding box center [903, 152] width 328 height 240
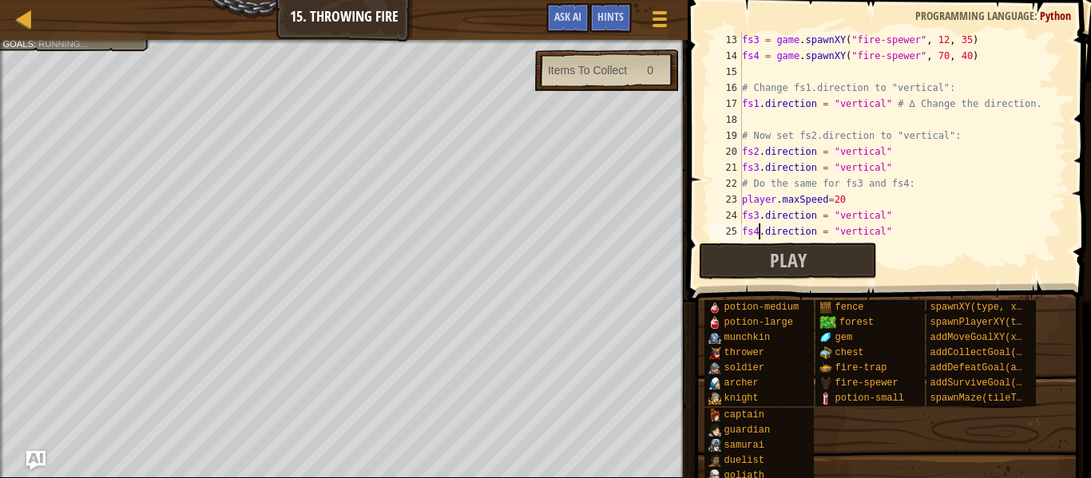
scroll to position [7, 3]
click at [787, 265] on span "Play" at bounding box center [788, 261] width 37 height 26
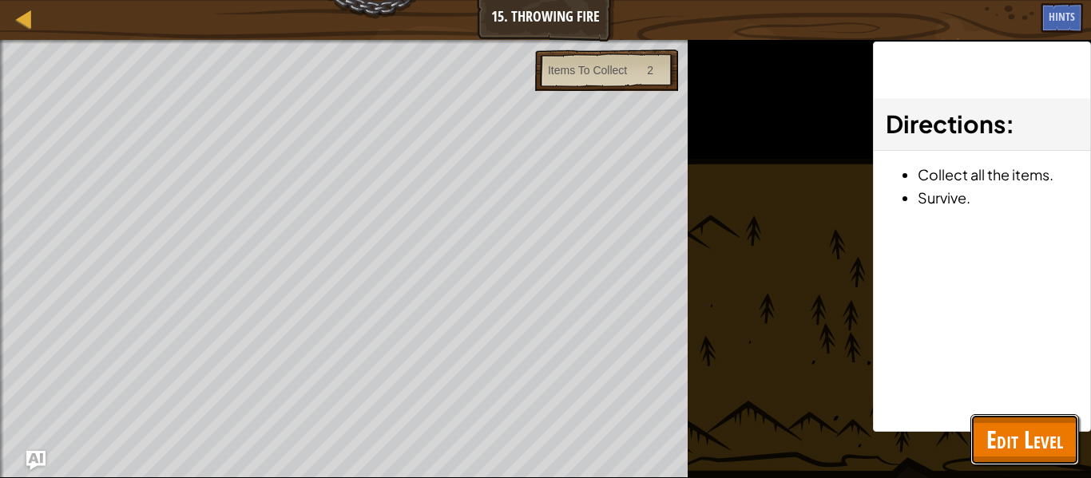
click at [1031, 455] on span "Edit Level" at bounding box center [1024, 439] width 77 height 33
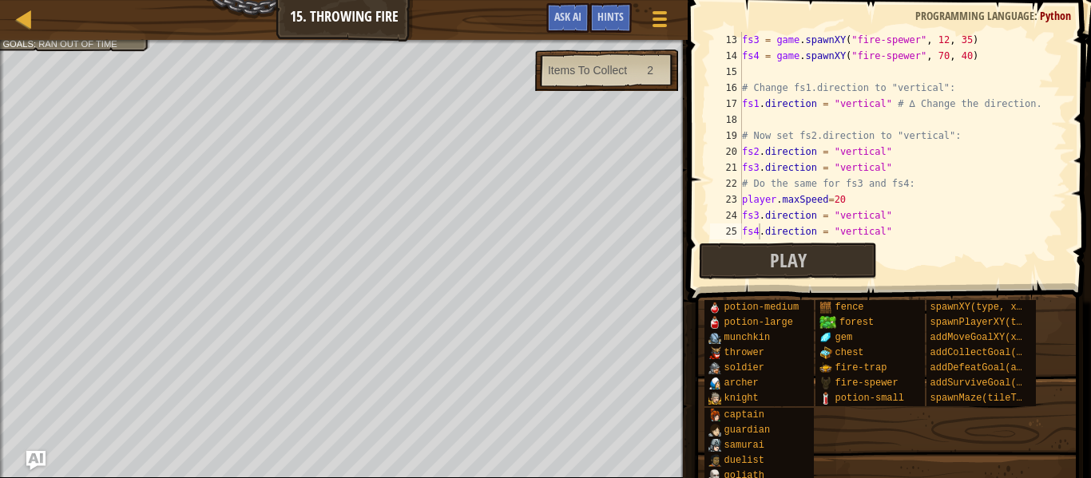
click at [842, 207] on div "fs3 = game . spawnXY ( "fire-spewer" , 12 , 35 ) fs4 = game . spawnXY ( "fire-s…" at bounding box center [903, 152] width 328 height 240
click at [831, 255] on button "Play" at bounding box center [788, 261] width 178 height 37
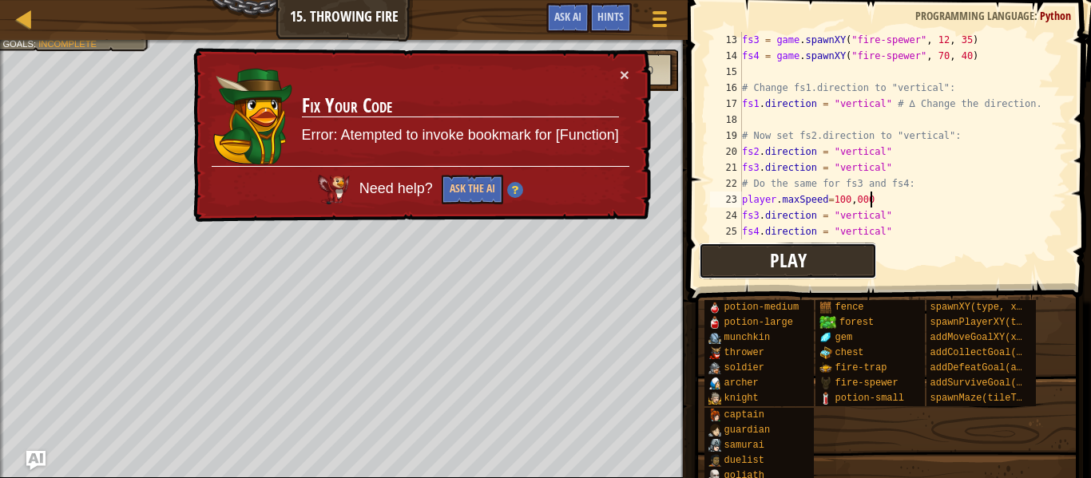
click at [764, 257] on button "Play" at bounding box center [788, 261] width 178 height 37
click at [872, 206] on div "fs3 = game . spawnXY ( "fire-spewer" , 12 , 35 ) fs4 = game . spawnXY ( "fire-s…" at bounding box center [903, 152] width 328 height 240
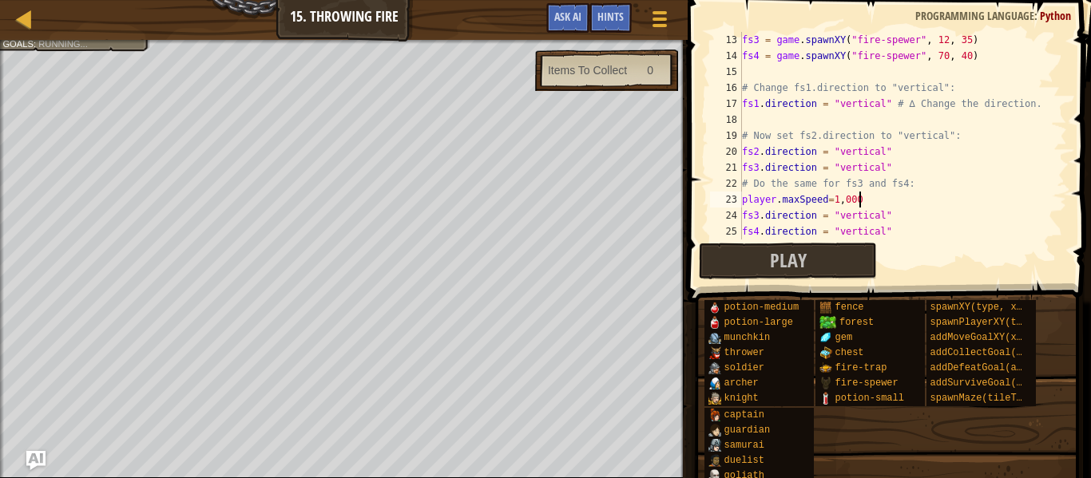
scroll to position [7, 16]
click at [850, 257] on button "Play" at bounding box center [788, 261] width 178 height 37
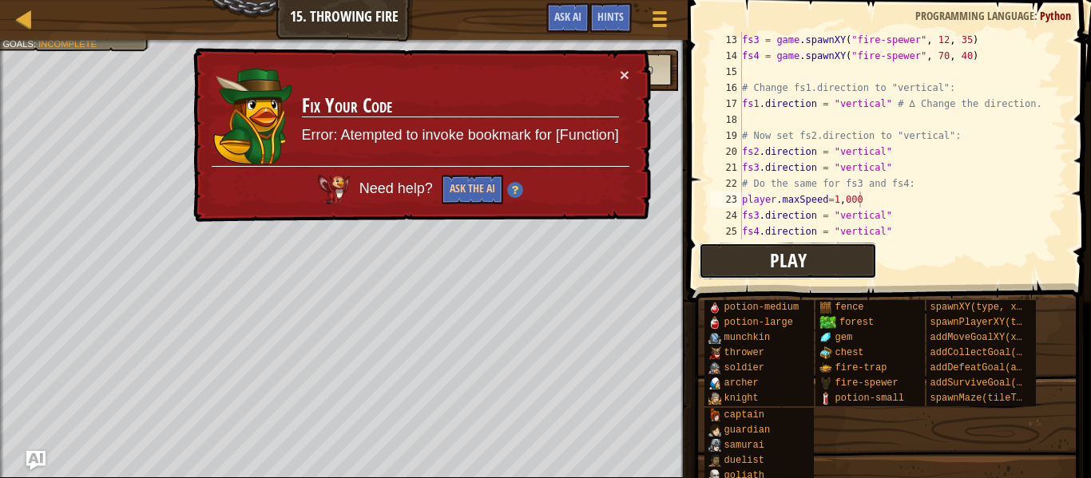
click at [828, 262] on button "Play" at bounding box center [788, 261] width 178 height 37
click at [866, 201] on div "fs3 = game . spawnXY ( "fire-spewer" , 12 , 35 ) fs4 = game . spawnXY ( "fire-s…" at bounding box center [903, 152] width 328 height 240
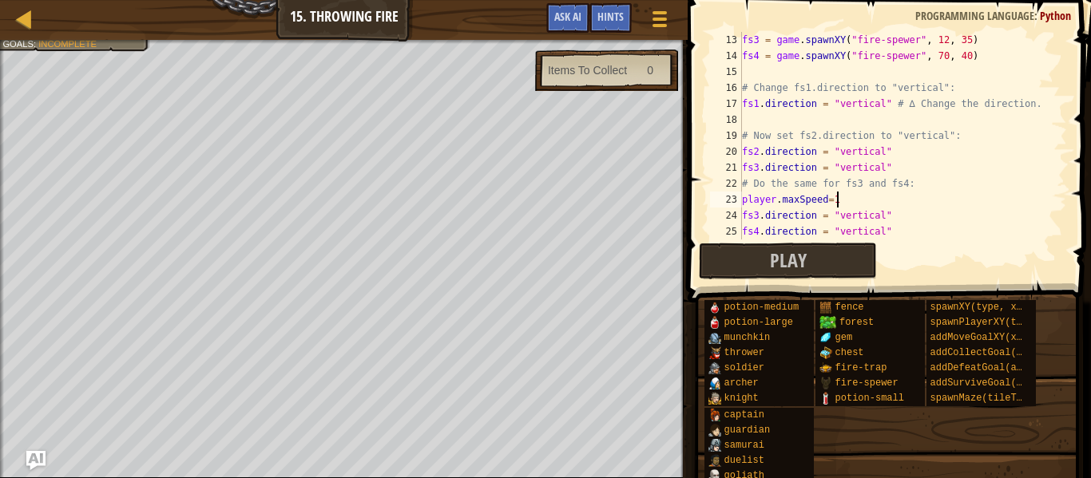
type textarea "player.maxSpeed=100"
click at [829, 248] on button "Play" at bounding box center [788, 261] width 178 height 37
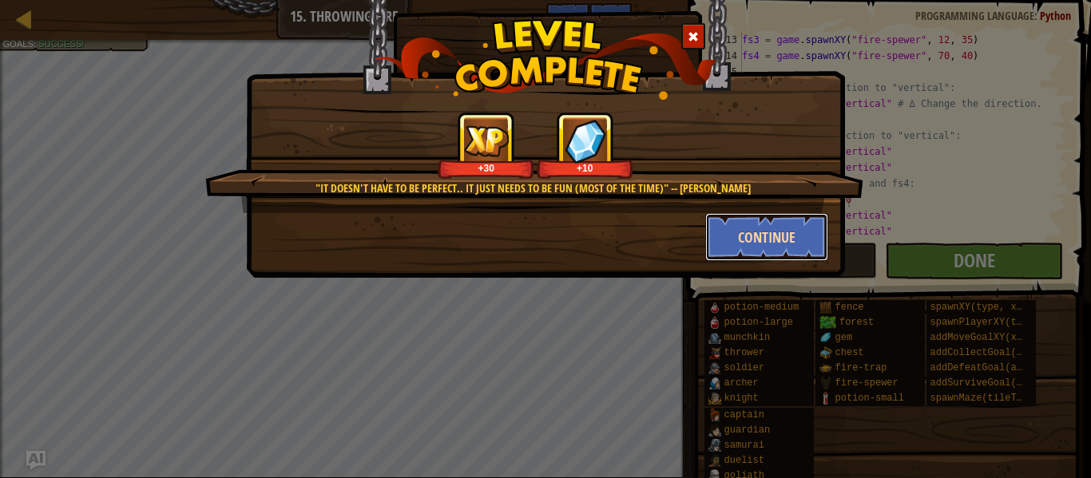
click at [782, 232] on button "Continue" at bounding box center [767, 237] width 124 height 48
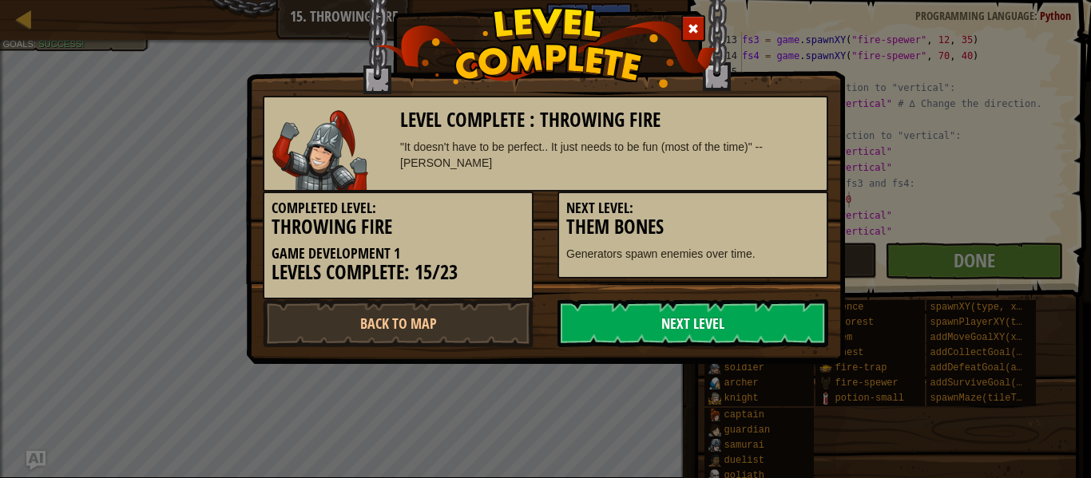
click at [766, 308] on link "Next Level" at bounding box center [692, 323] width 271 height 48
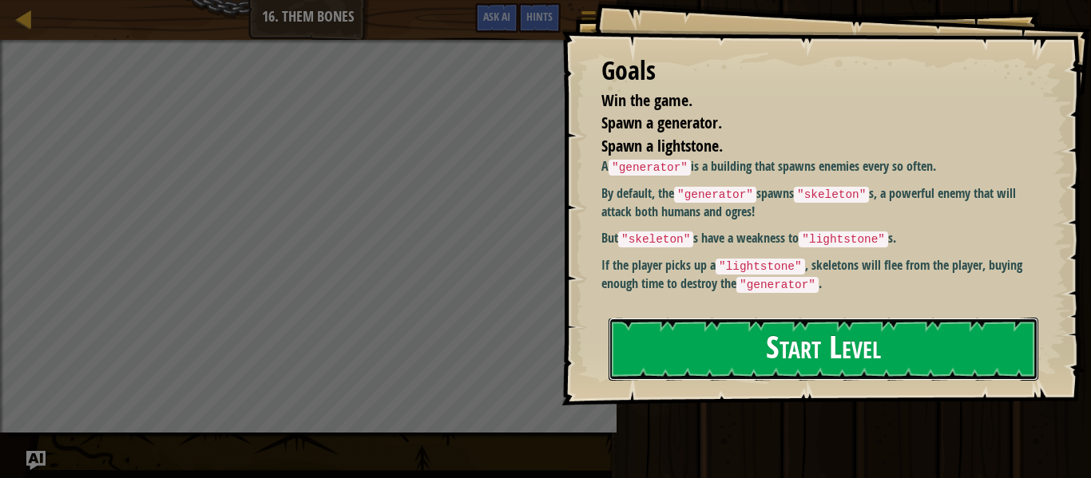
click at [756, 318] on button "Start Level" at bounding box center [824, 349] width 430 height 63
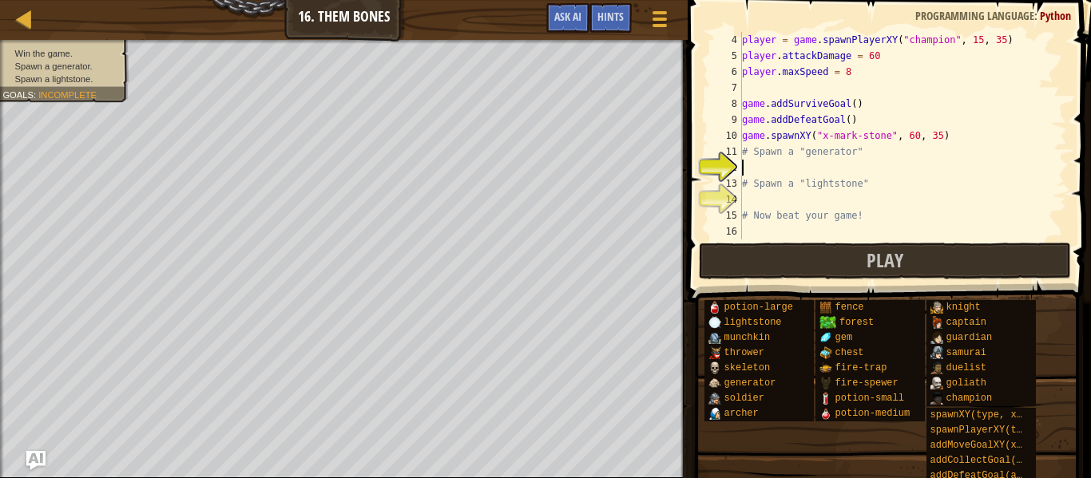
scroll to position [7, 0]
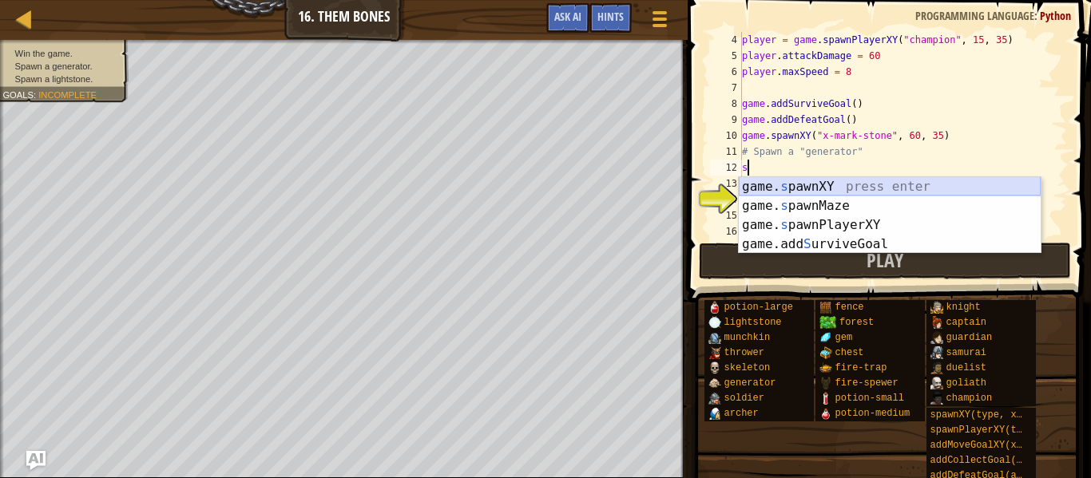
click at [840, 178] on div "game. s pawnXY press enter game. s pawnMaze press enter game. s pawnPlayerXY pr…" at bounding box center [890, 234] width 302 height 115
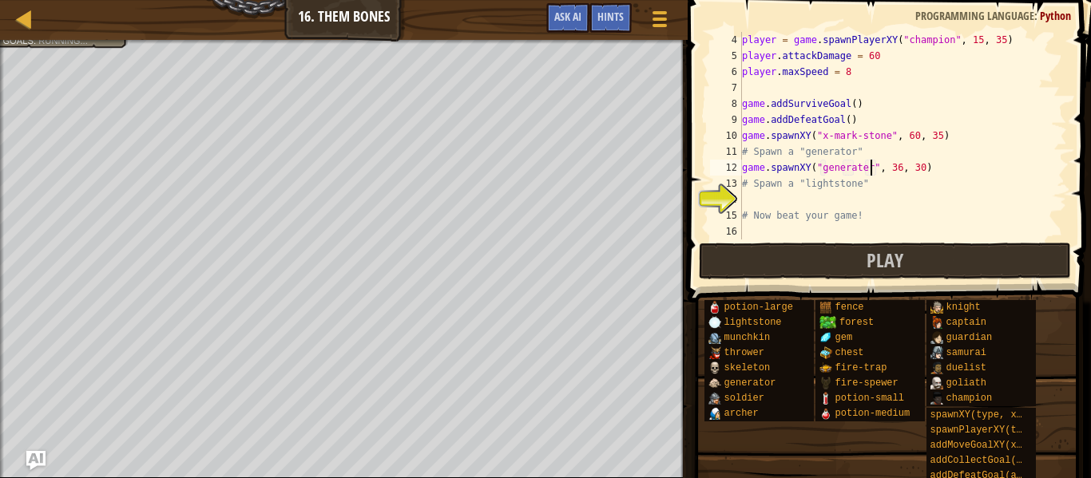
scroll to position [7, 19]
type textarea "game.spawnXY("generator", 36, 30)"
click at [832, 197] on div "player = game . spawnPlayerXY ( "champion" , 15 , 35 ) player . attackDamage = …" at bounding box center [903, 152] width 328 height 240
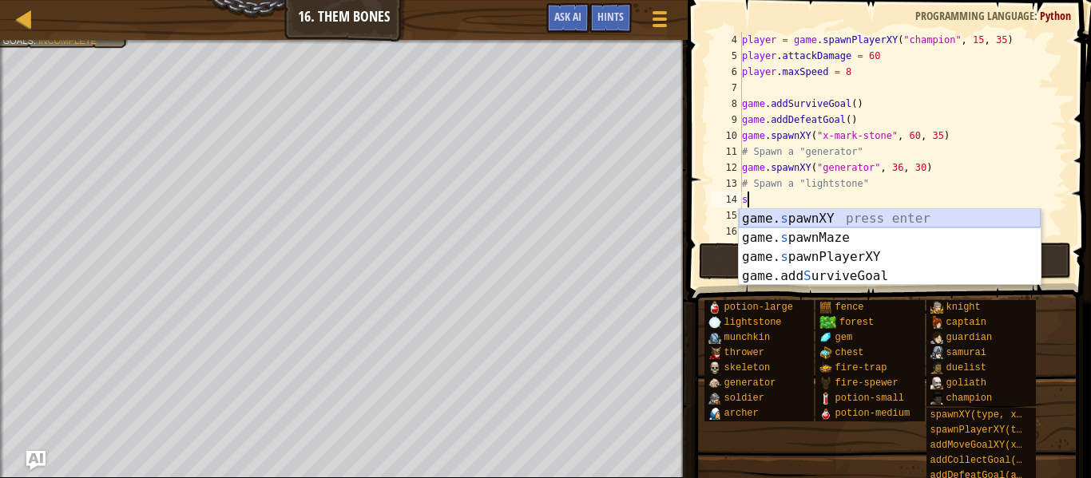
click at [809, 219] on div "game. s pawnXY press enter game. s pawnMaze press enter game. s pawnPlayerXY pr…" at bounding box center [890, 266] width 302 height 115
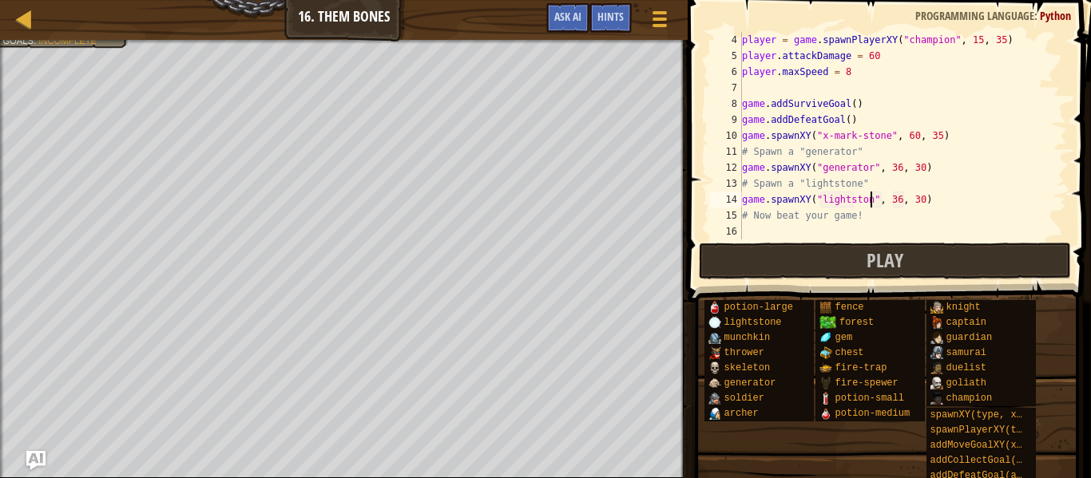
type textarea "game.spawnXY("lightstone", 36, 30)"
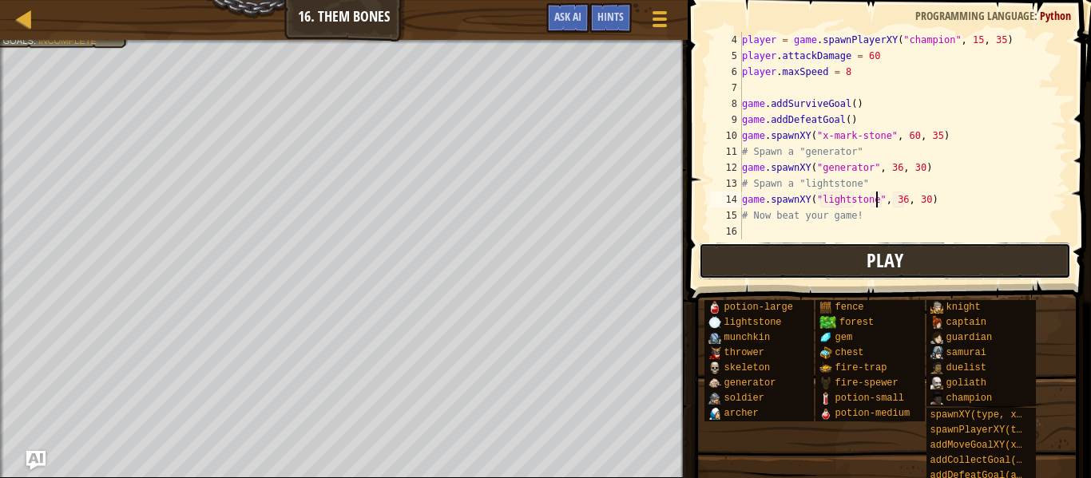
click at [903, 268] on button "Play" at bounding box center [885, 261] width 372 height 37
click at [774, 229] on div "player = game . spawnPlayerXY ( "champion" , 15 , 35 ) player . attackDamage = …" at bounding box center [903, 152] width 328 height 240
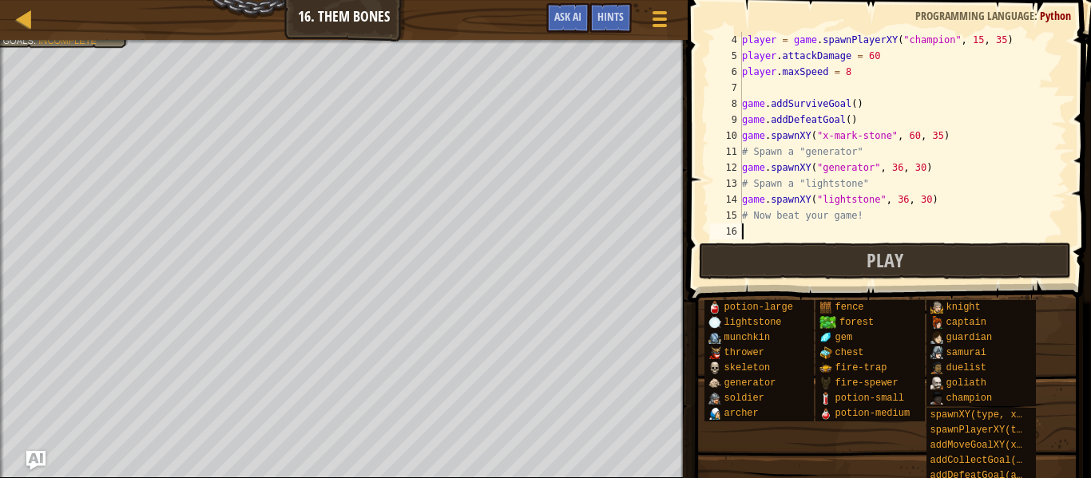
scroll to position [7, 0]
click at [888, 61] on div "player = game . spawnPlayerXY ( "champion" , 15 , 35 ) player . attackDamage = …" at bounding box center [903, 152] width 328 height 240
click at [882, 71] on div "player = game . spawnPlayerXY ( "champion" , 15 , 35 ) player . attackDamage = …" at bounding box center [903, 152] width 328 height 240
type textarea "player.maxSpeed = 100"
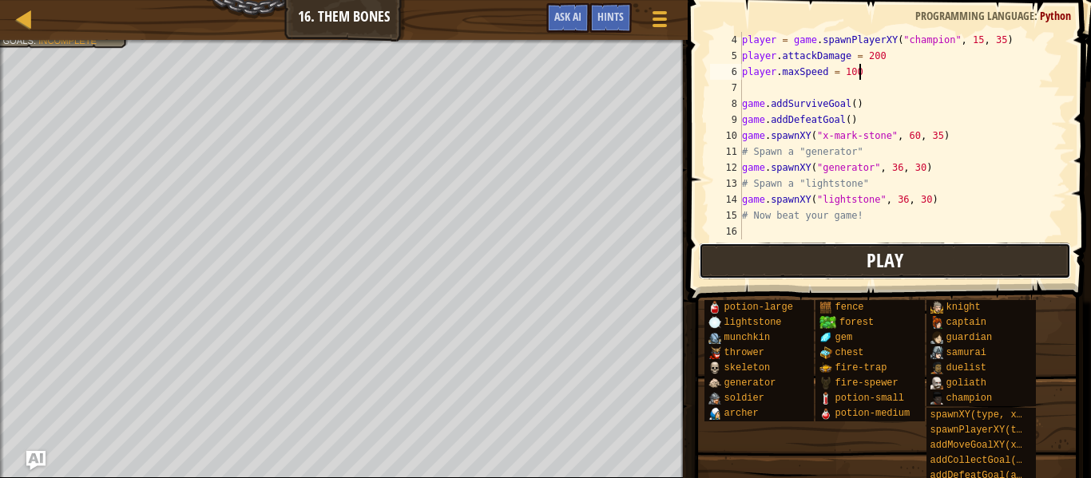
click at [918, 249] on button "Play" at bounding box center [885, 261] width 372 height 37
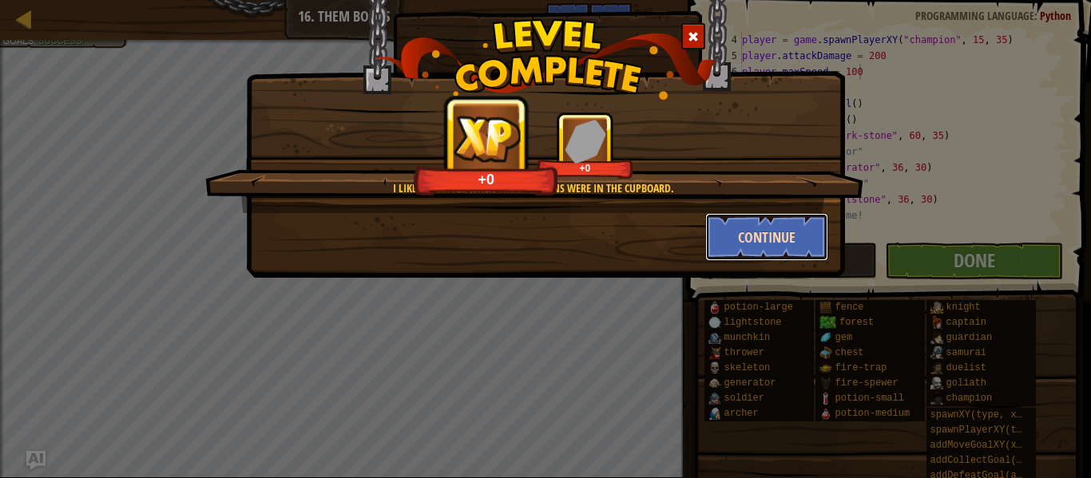
click at [802, 258] on button "Continue" at bounding box center [767, 237] width 124 height 48
